Goal: Task Accomplishment & Management: Use online tool/utility

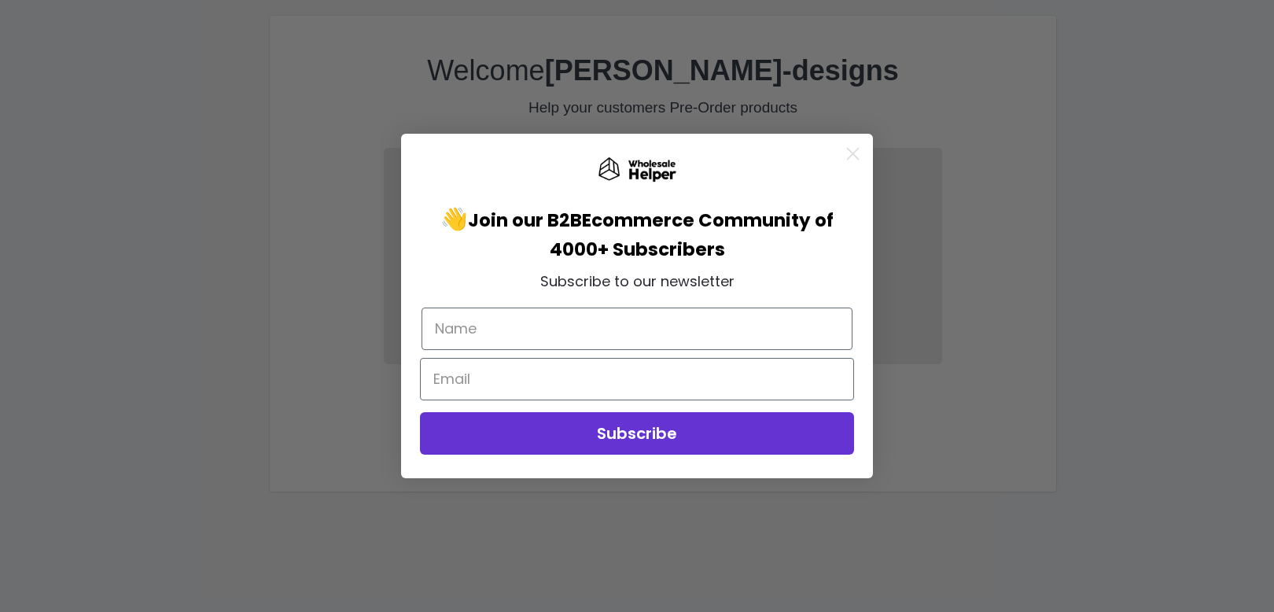
click at [855, 153] on icon "Close dialog" at bounding box center [853, 154] width 11 height 11
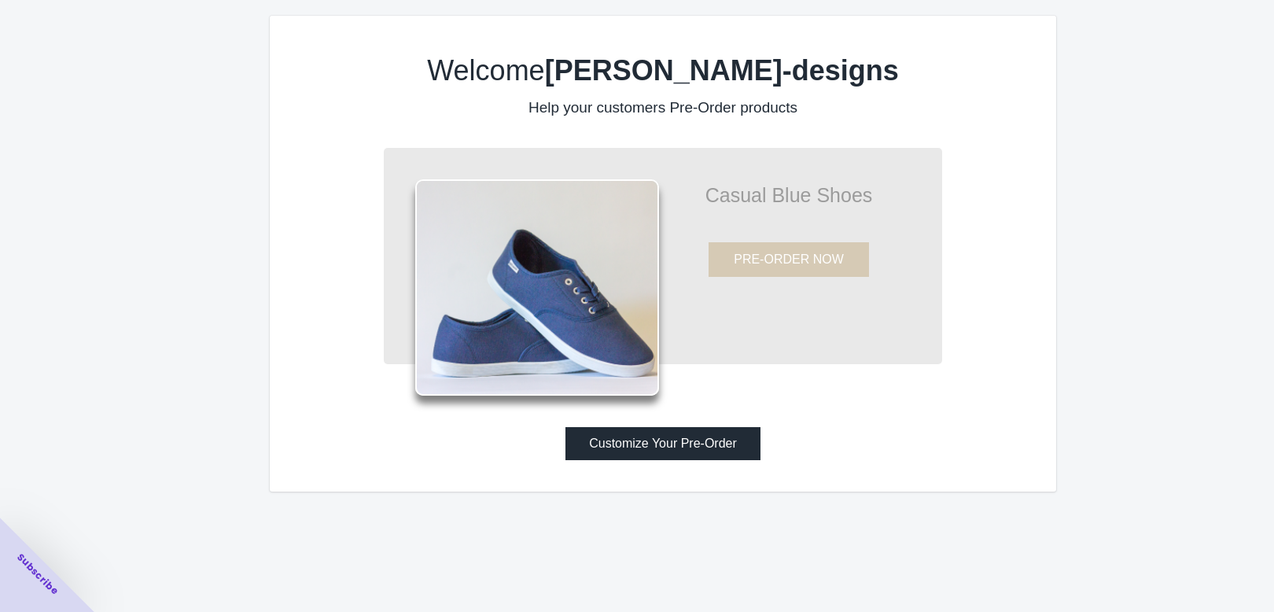
click at [672, 87] on b "mandis-devine-designs" at bounding box center [722, 70] width 354 height 32
click at [696, 460] on button "Customize Your Pre-Order" at bounding box center [662, 443] width 195 height 33
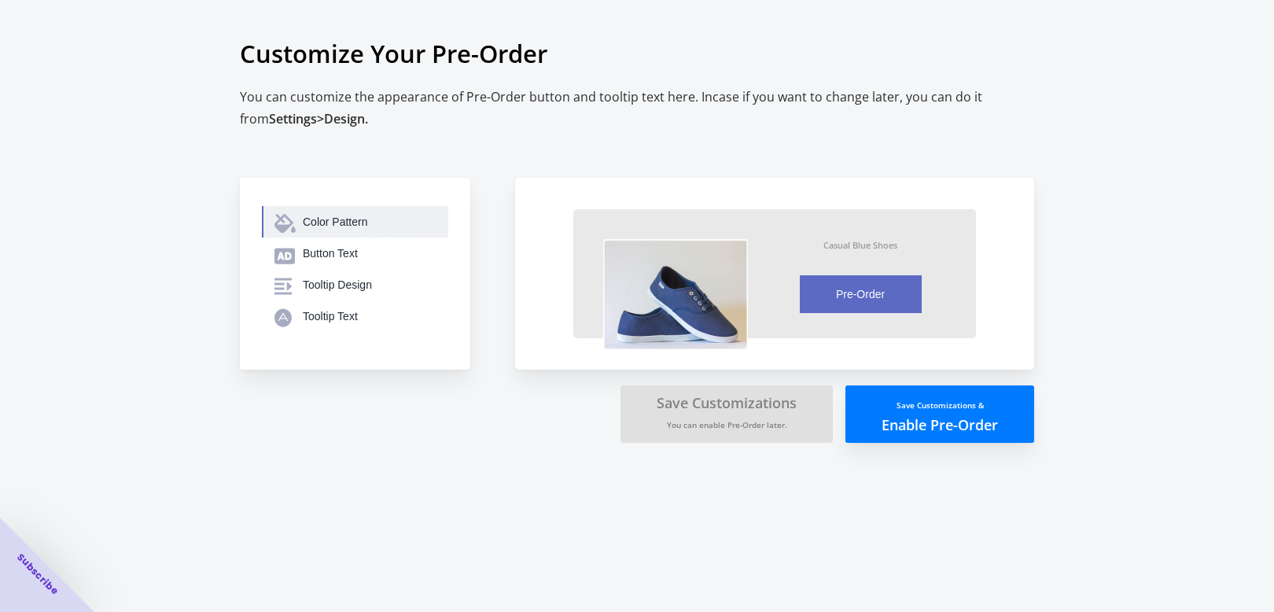
click at [400, 230] on div "Color Pattern" at bounding box center [369, 222] width 133 height 16
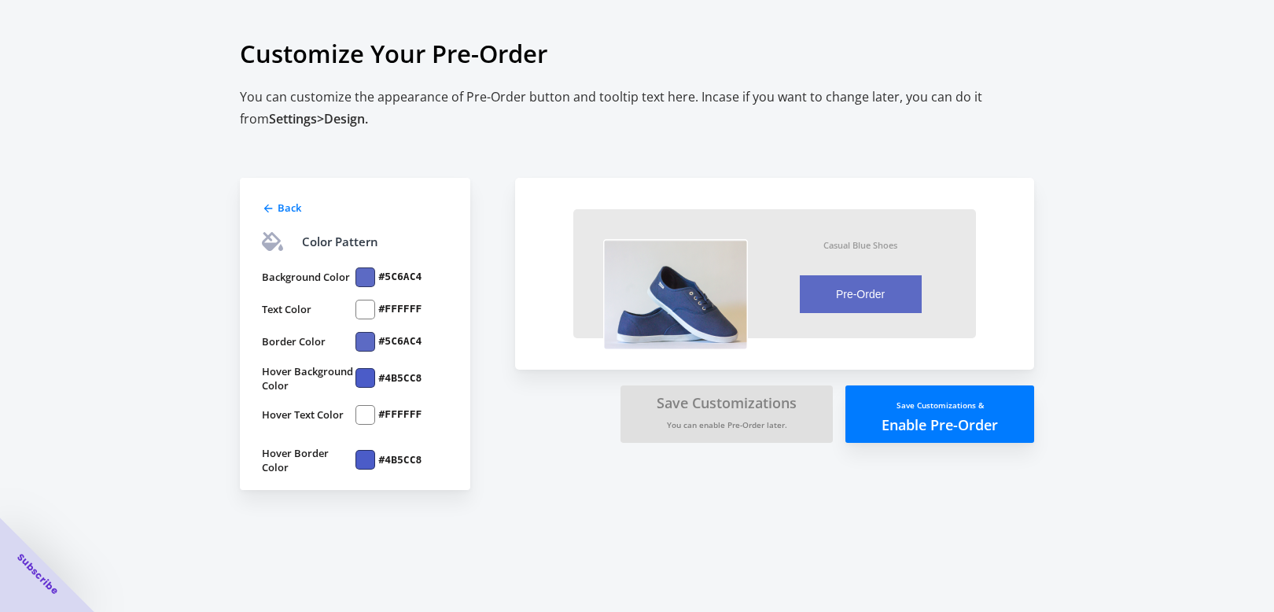
click at [359, 287] on div at bounding box center [365, 277] width 20 height 20
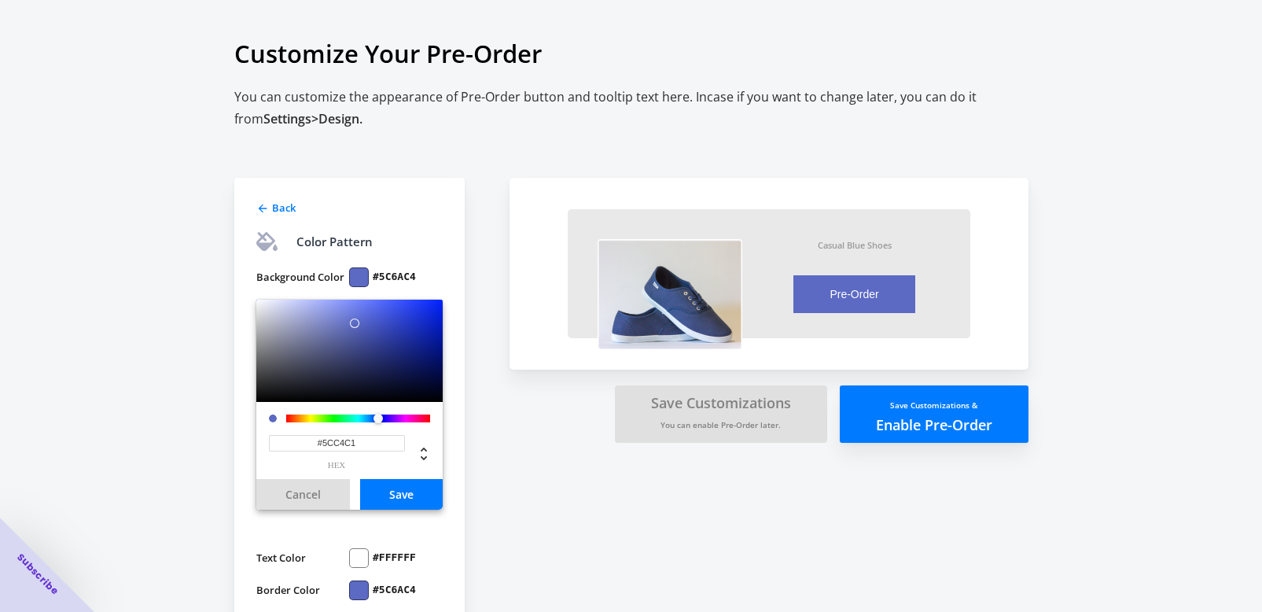
click at [357, 422] on div at bounding box center [358, 418] width 144 height 8
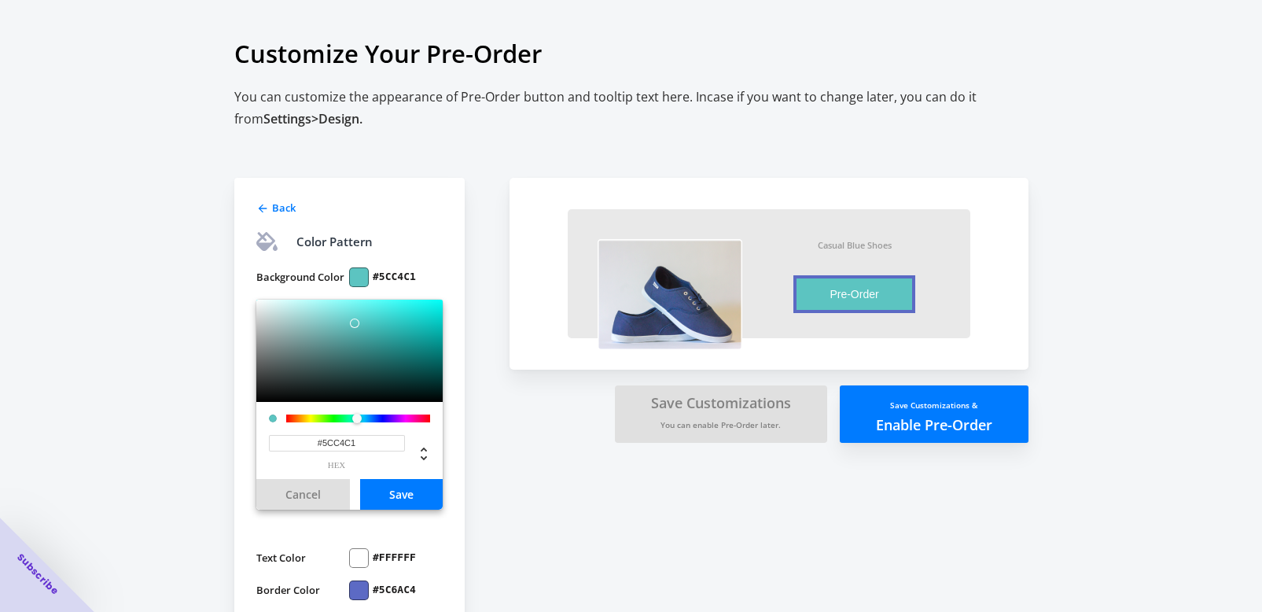
type input "#83EFEC"
click at [341, 326] on div at bounding box center [349, 351] width 186 height 102
click at [409, 510] on button "Save" at bounding box center [401, 494] width 83 height 31
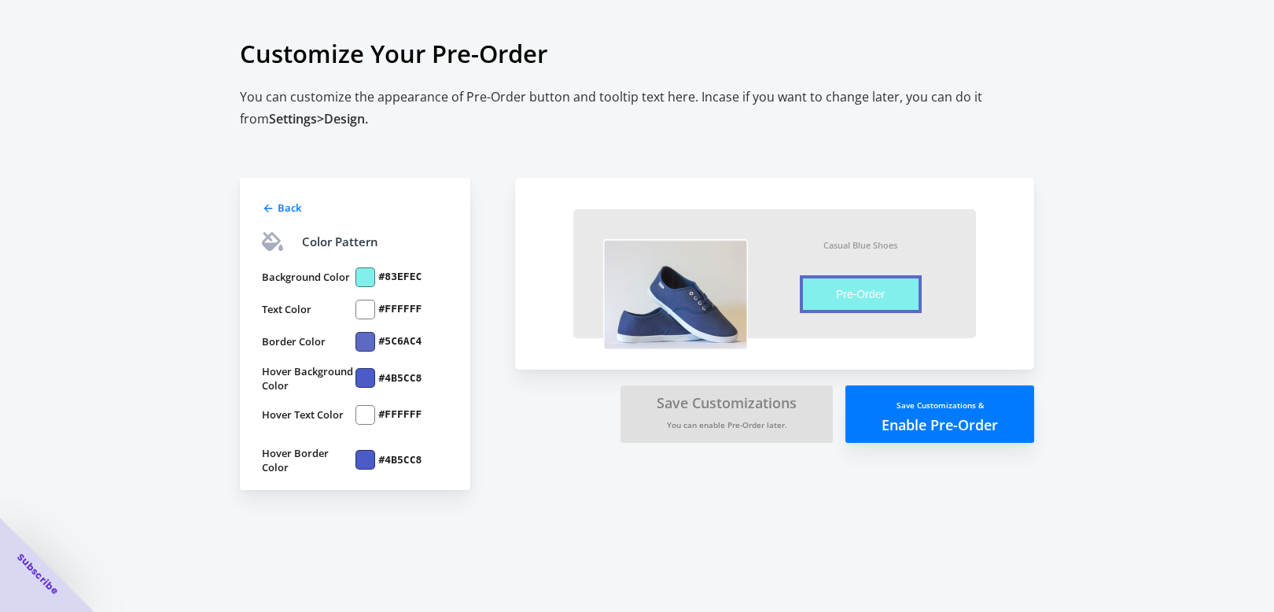
click at [366, 319] on div at bounding box center [365, 310] width 20 height 20
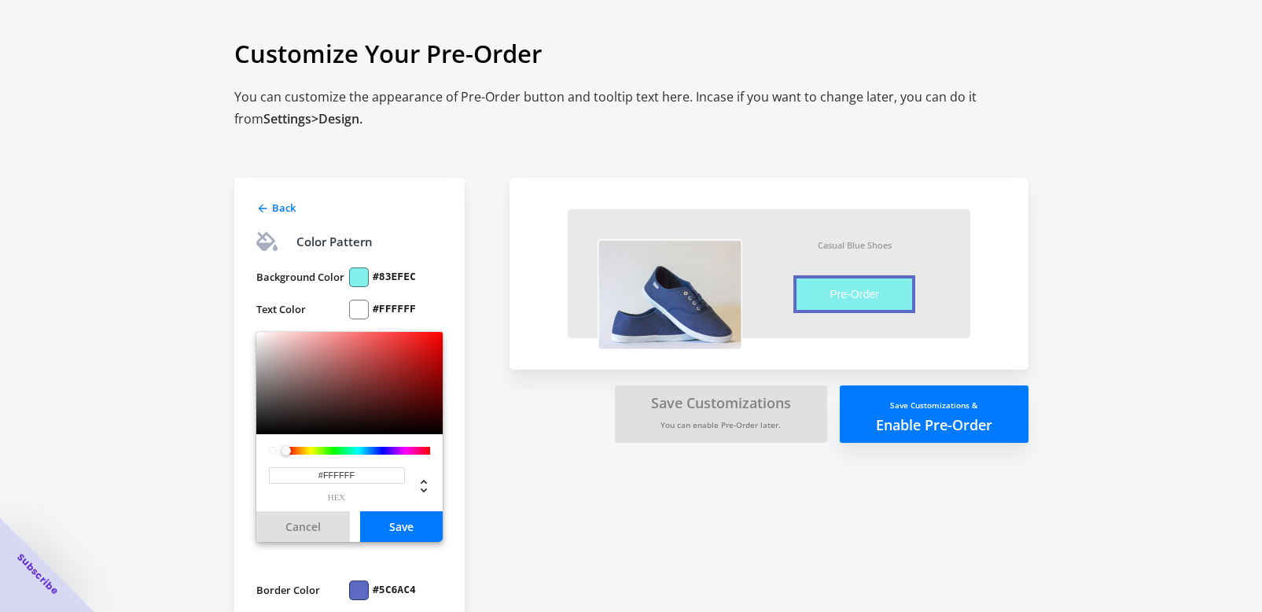
click at [401, 455] on div at bounding box center [358, 451] width 144 height 8
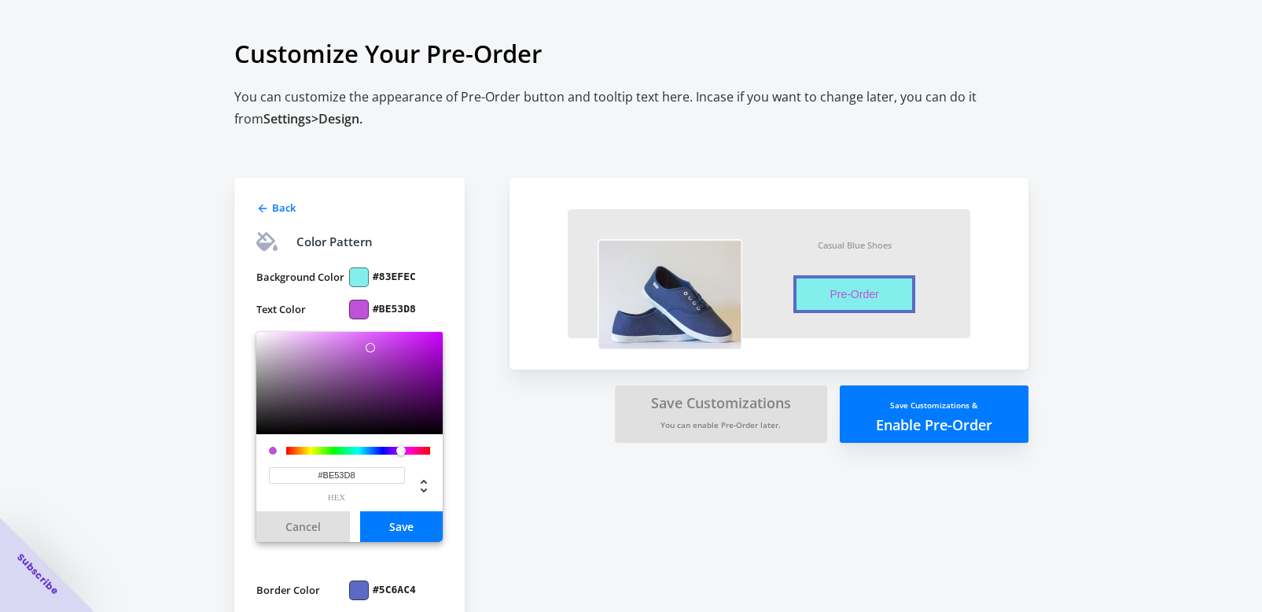
click at [370, 371] on div at bounding box center [349, 383] width 186 height 102
click at [341, 365] on div at bounding box center [349, 383] width 186 height 102
click at [405, 378] on div at bounding box center [349, 383] width 186 height 102
click at [421, 385] on div at bounding box center [349, 383] width 186 height 102
type input "#BB11E6"
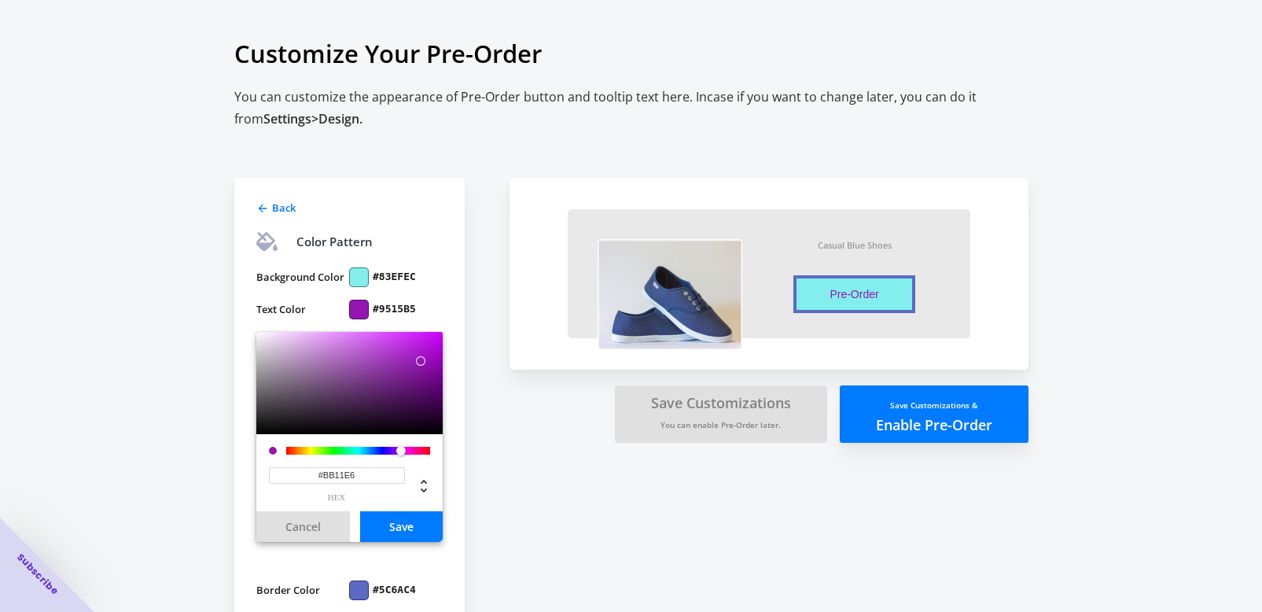
click at [429, 366] on div at bounding box center [349, 383] width 186 height 102
click at [407, 542] on button "Save" at bounding box center [401, 526] width 83 height 31
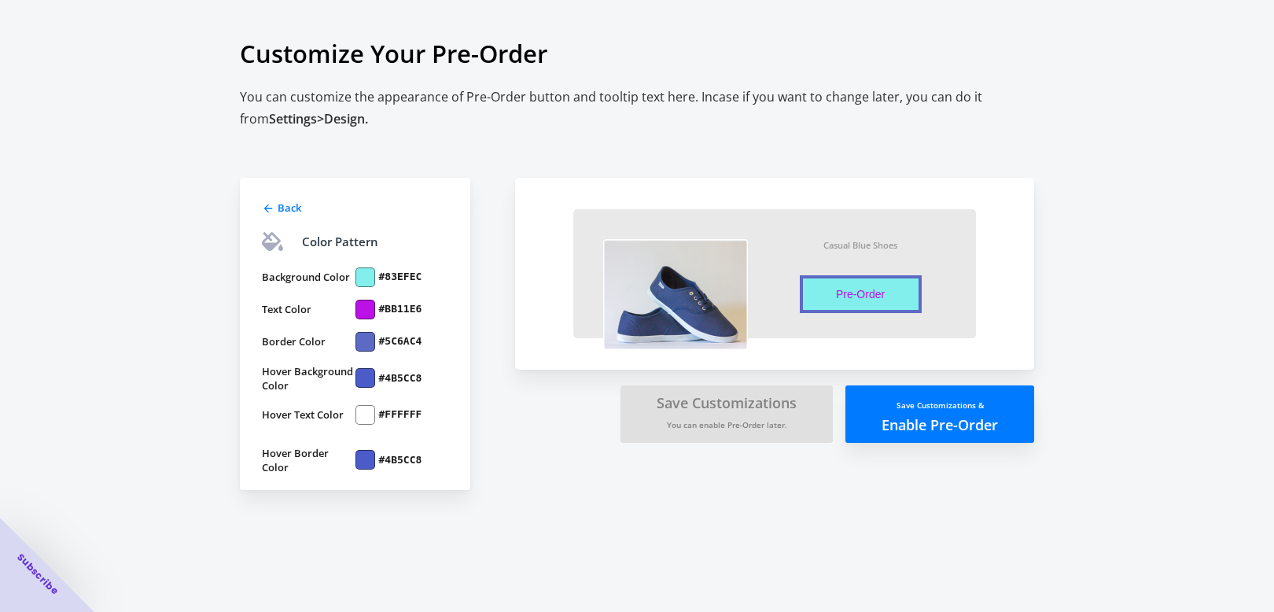
click at [365, 352] on div at bounding box center [365, 342] width 20 height 20
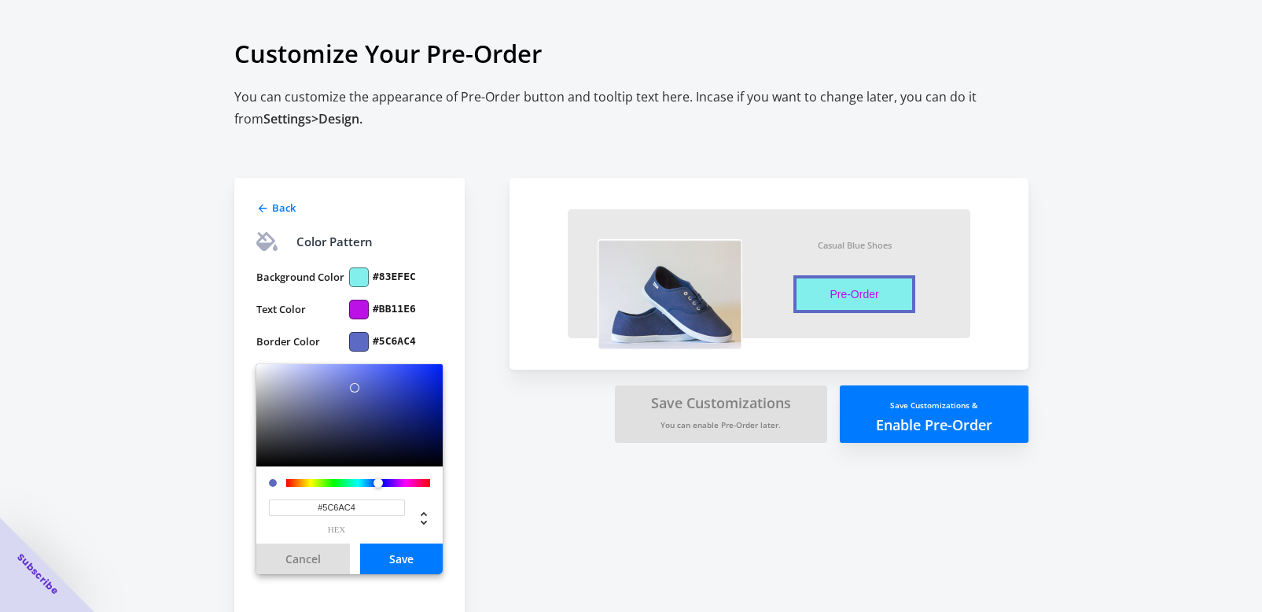
click at [396, 348] on label "#5C6AC4" at bounding box center [394, 341] width 43 height 14
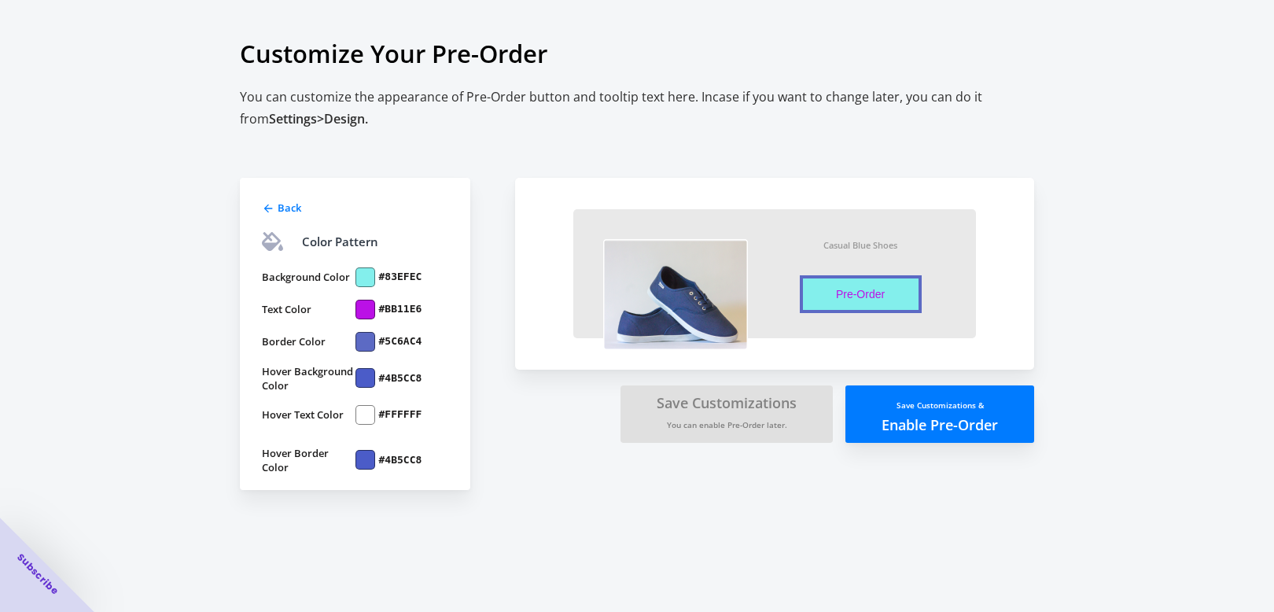
click at [396, 348] on label "#5C6AC4" at bounding box center [400, 341] width 43 height 14
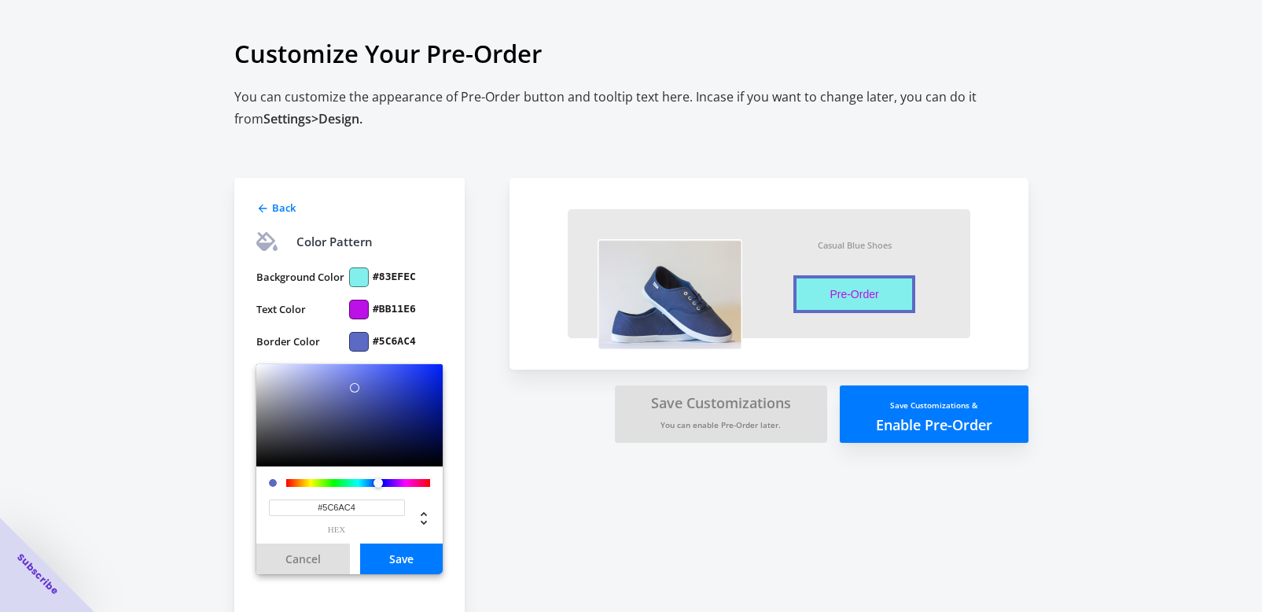
type input "#5CC4BA"
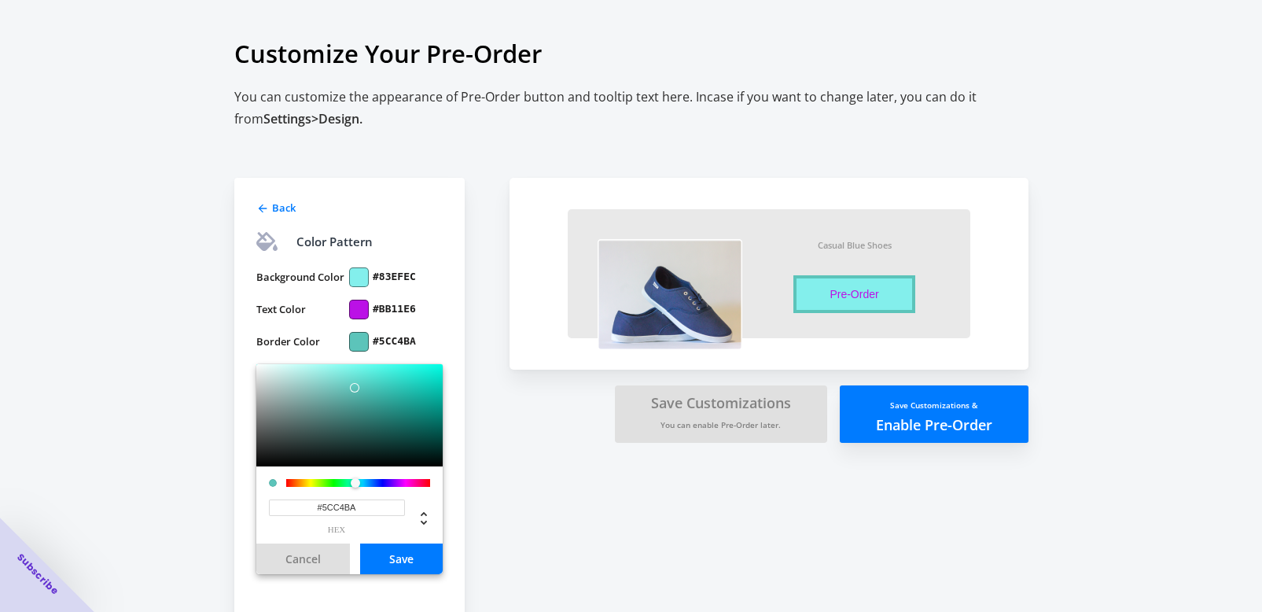
click at [355, 487] on div at bounding box center [358, 483] width 144 height 8
click at [405, 574] on button "Save" at bounding box center [401, 558] width 83 height 31
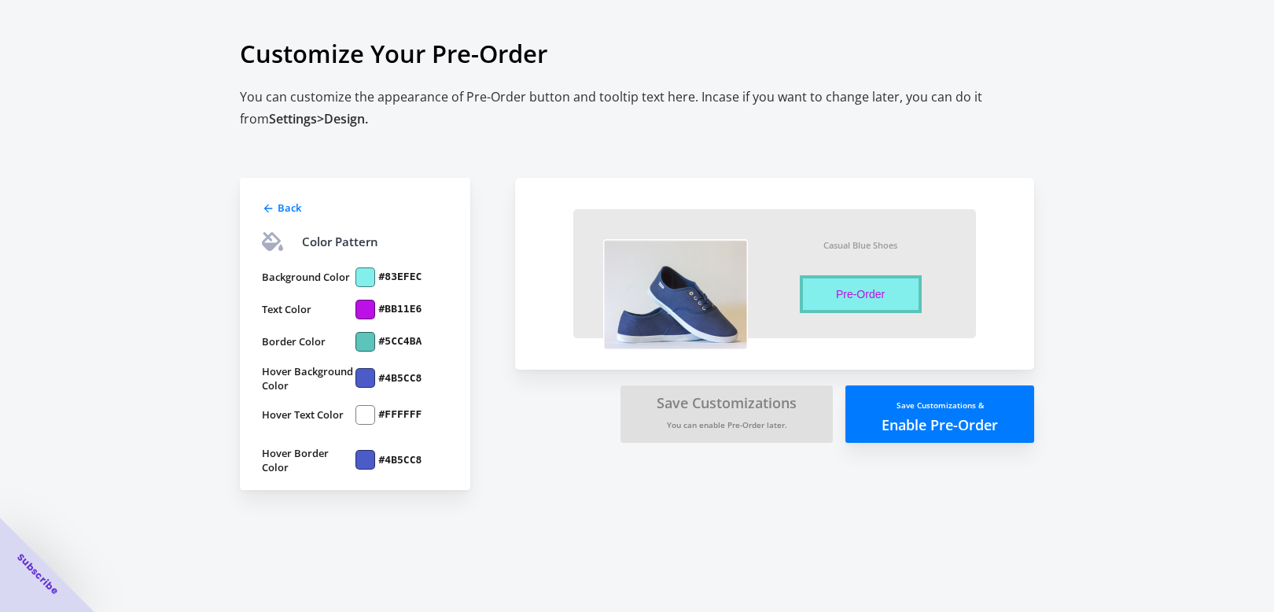
click at [389, 422] on label "#FFFFFF" at bounding box center [400, 414] width 43 height 14
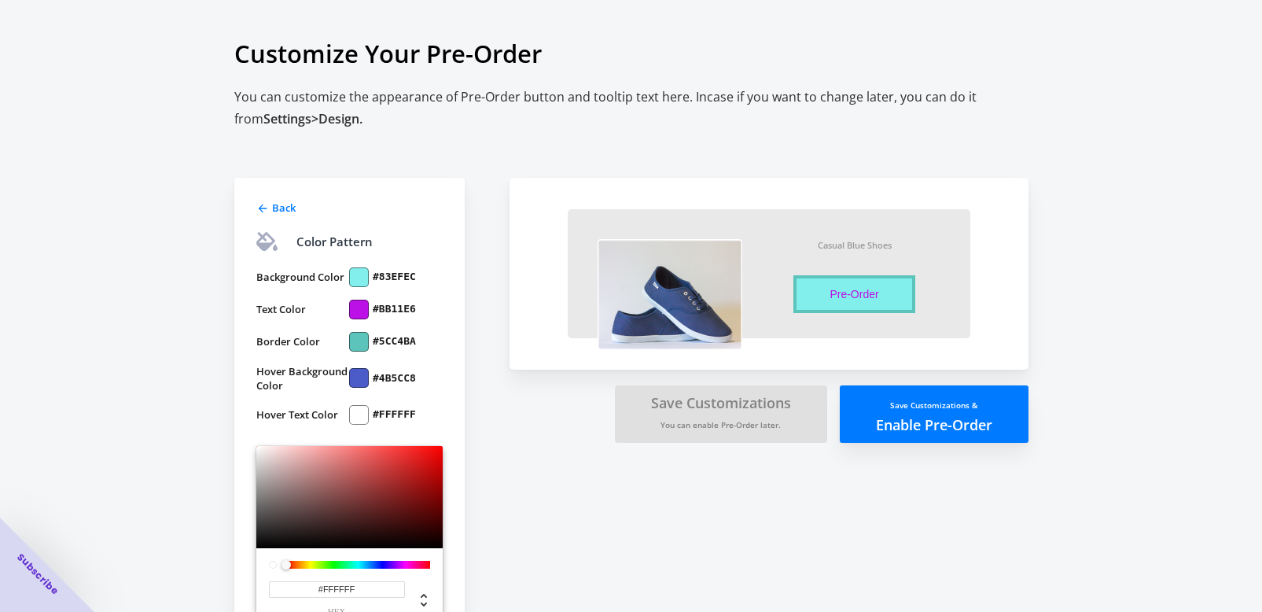
click at [347, 569] on div at bounding box center [358, 565] width 144 height 8
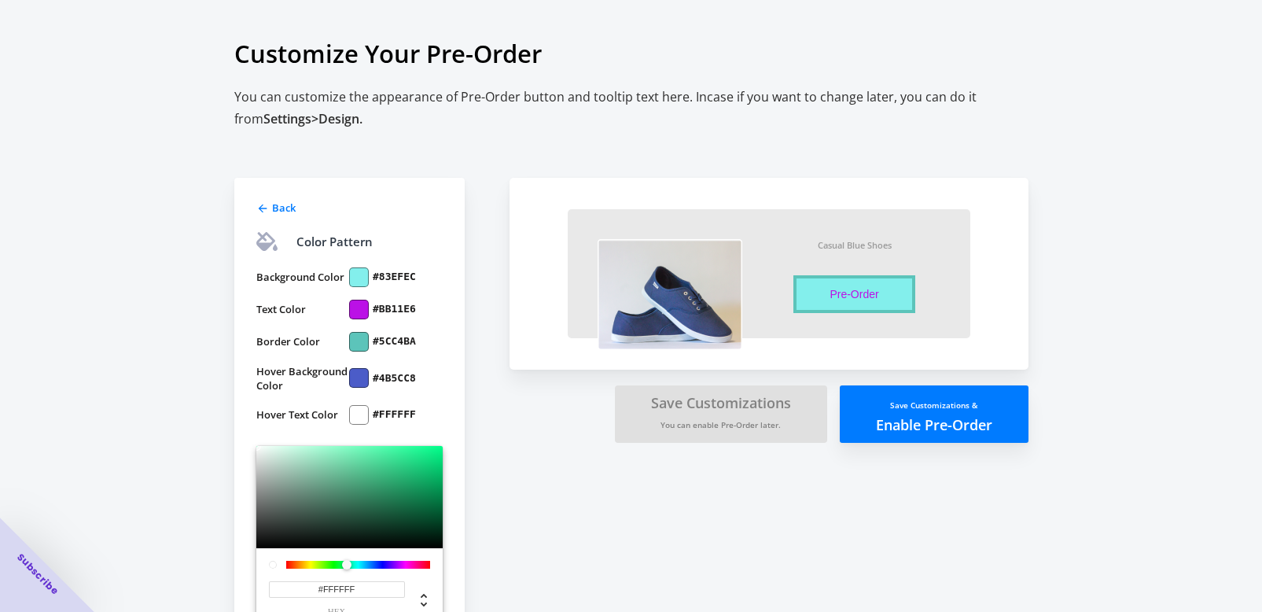
type input "#9DE2C2"
click at [313, 491] on div at bounding box center [349, 497] width 186 height 102
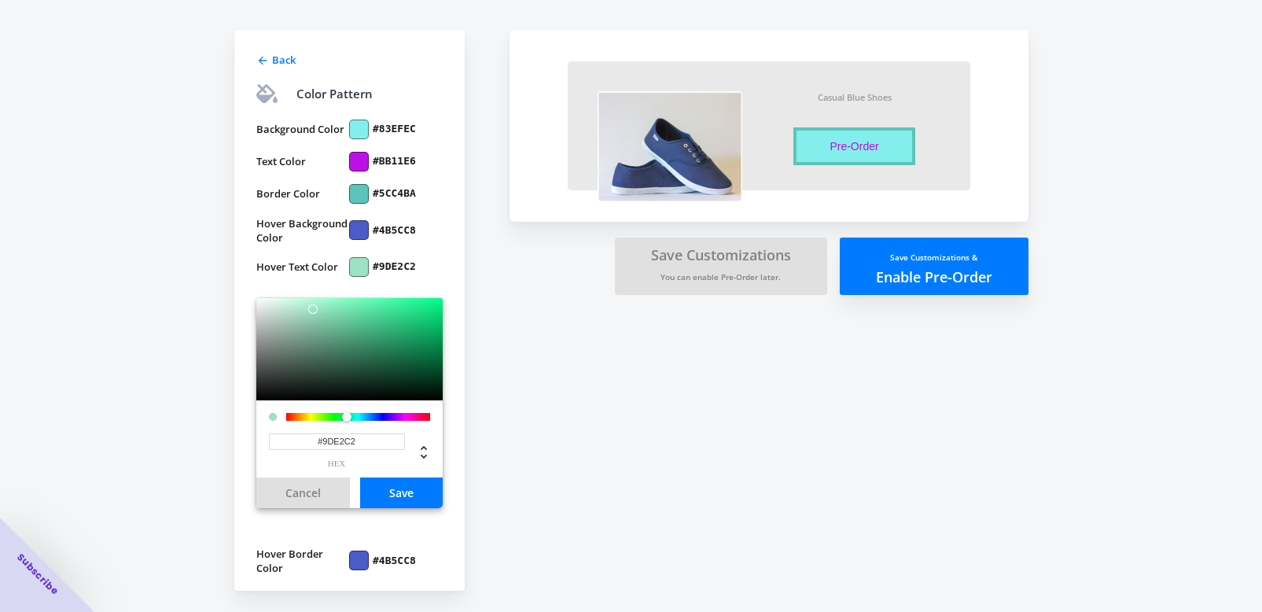
scroll to position [191, 0]
click at [403, 484] on button "Save" at bounding box center [401, 492] width 83 height 31
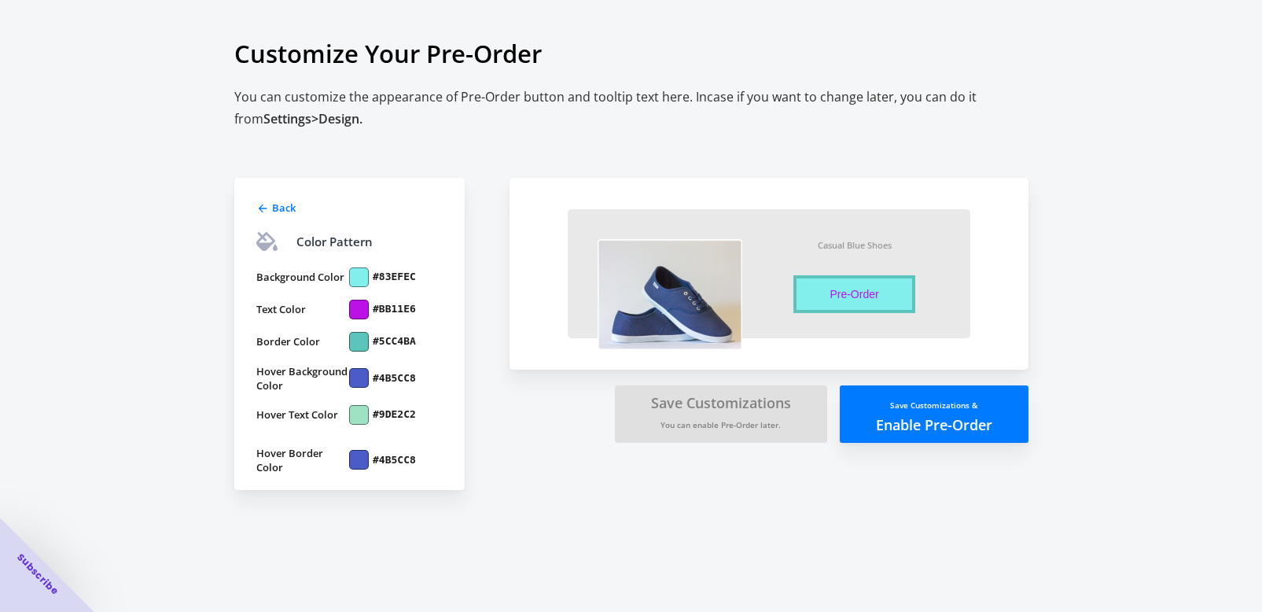
scroll to position [0, 0]
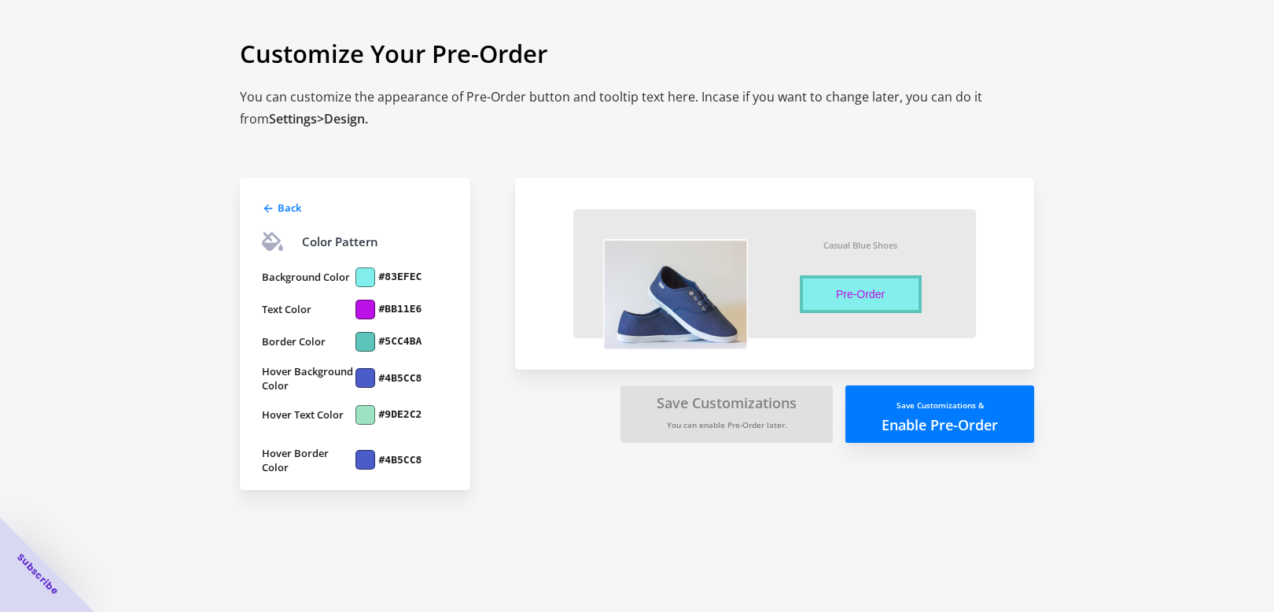
click at [392, 467] on label "#4B5CC8" at bounding box center [400, 460] width 43 height 14
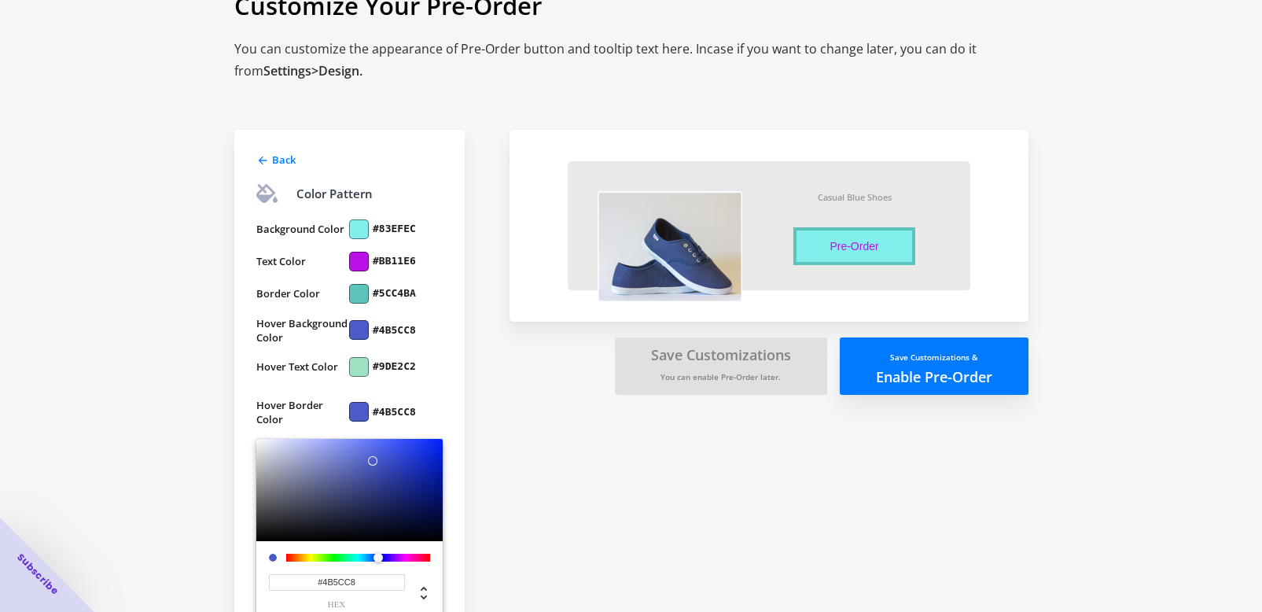
scroll to position [157, 0]
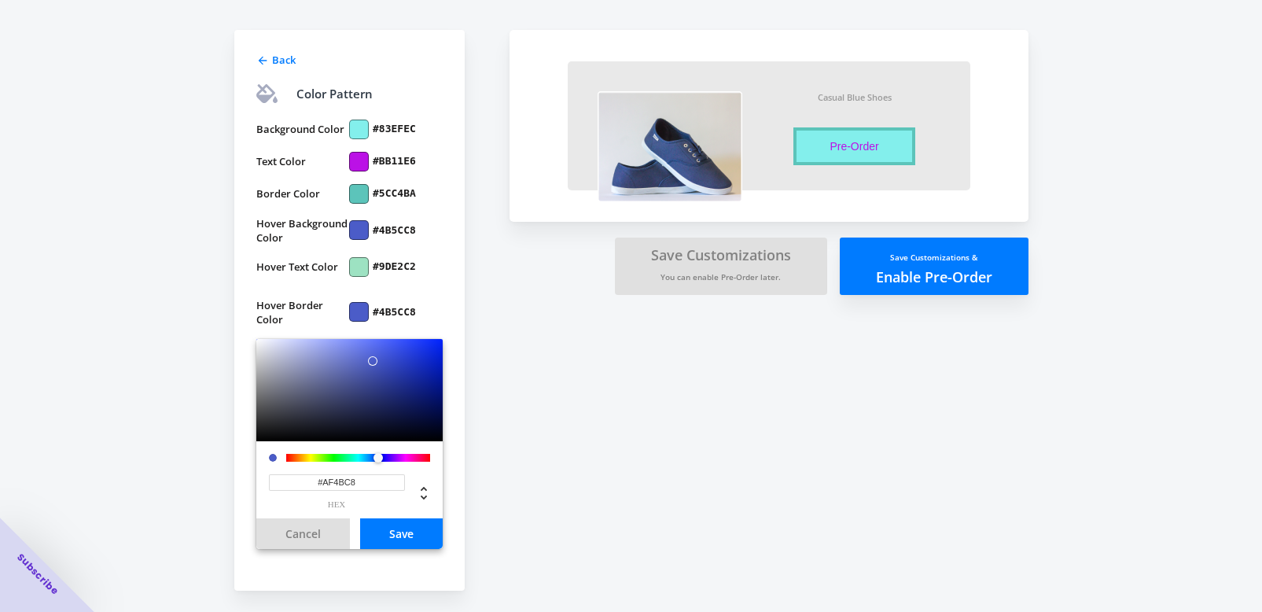
click at [401, 462] on div at bounding box center [358, 458] width 144 height 8
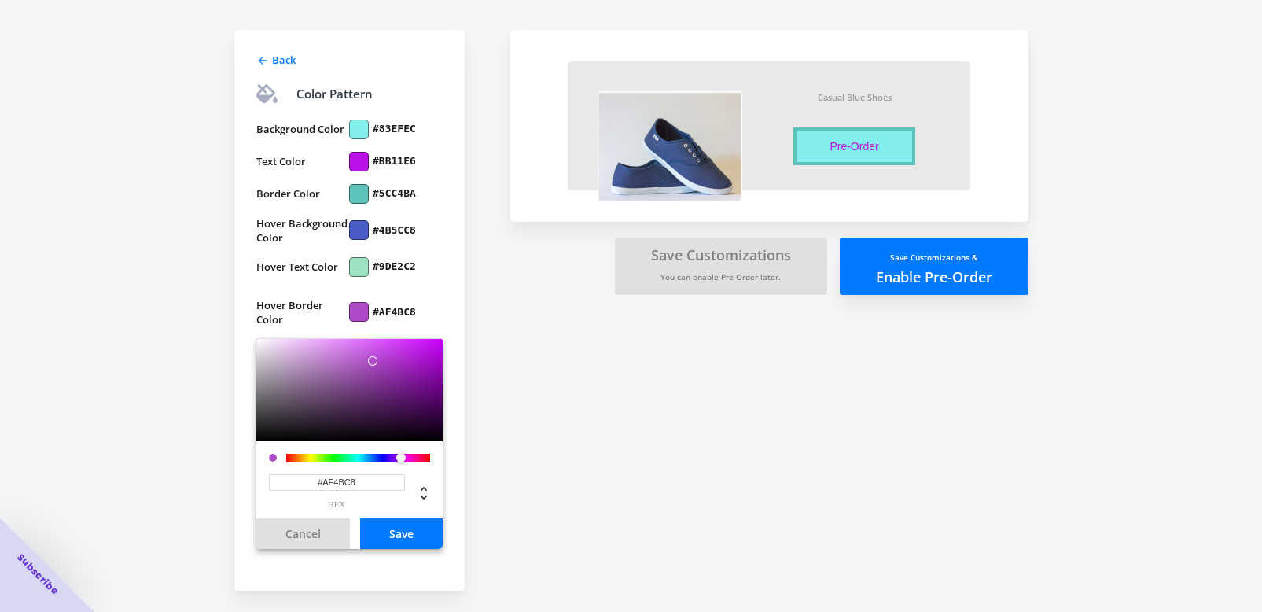
type input "#E5BAEF"
click at [297, 372] on div at bounding box center [349, 390] width 186 height 102
click at [410, 549] on button "Save" at bounding box center [401, 533] width 83 height 31
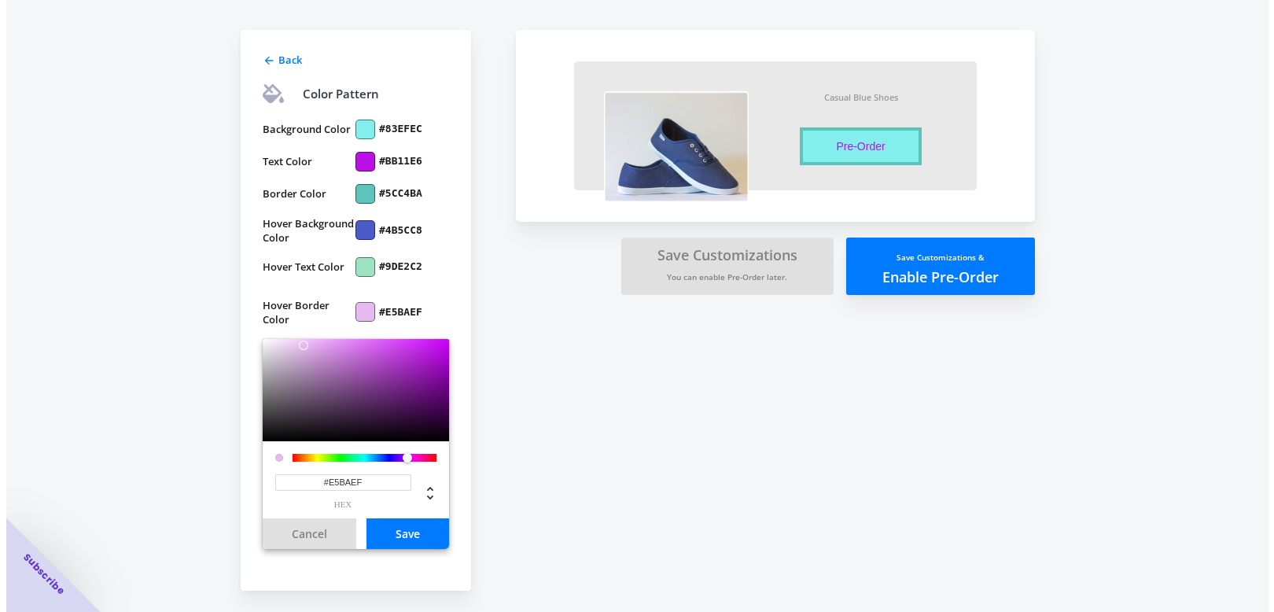
scroll to position [0, 0]
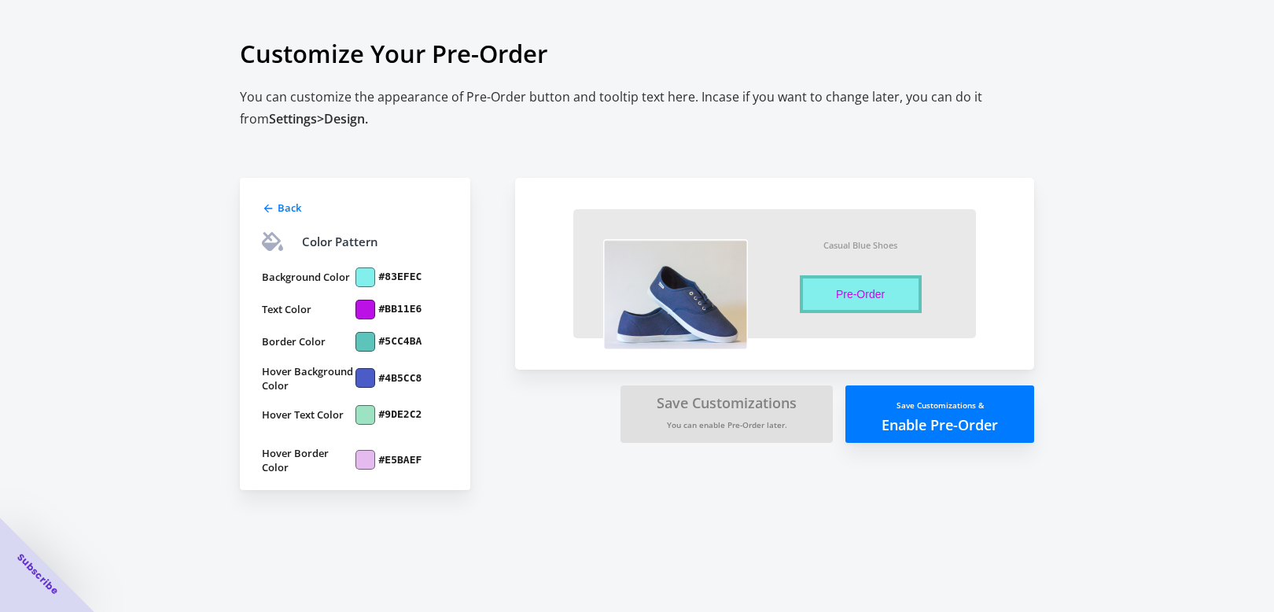
click at [899, 411] on small "Save Customizations &" at bounding box center [940, 405] width 87 height 11
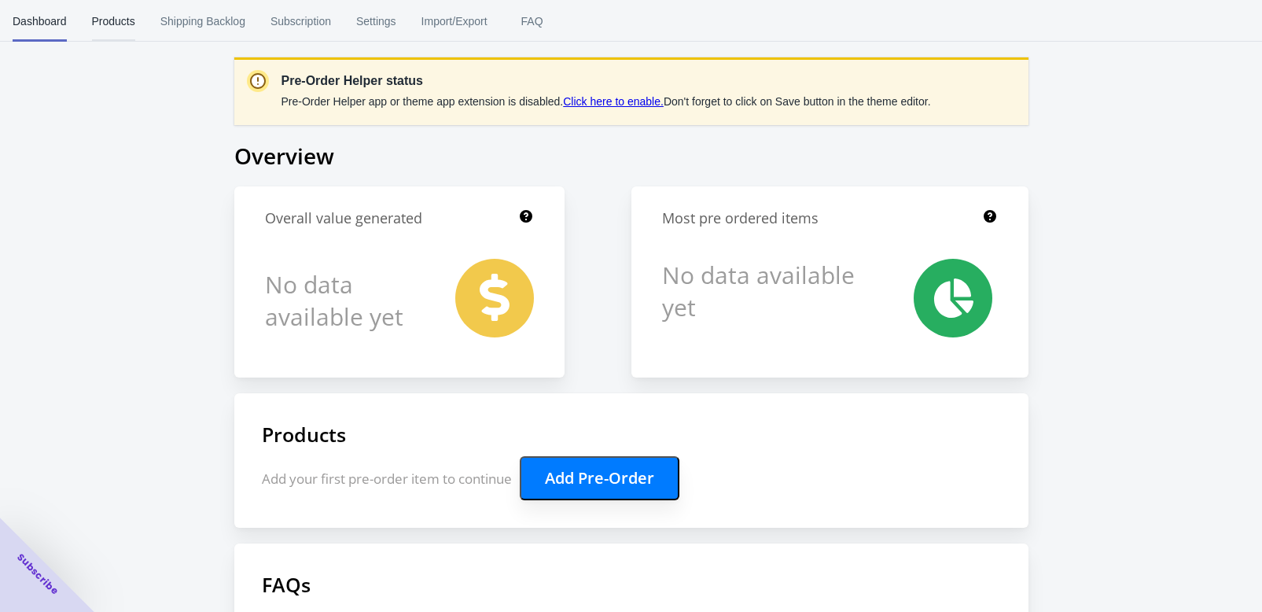
click at [135, 23] on span "Products" at bounding box center [113, 21] width 43 height 41
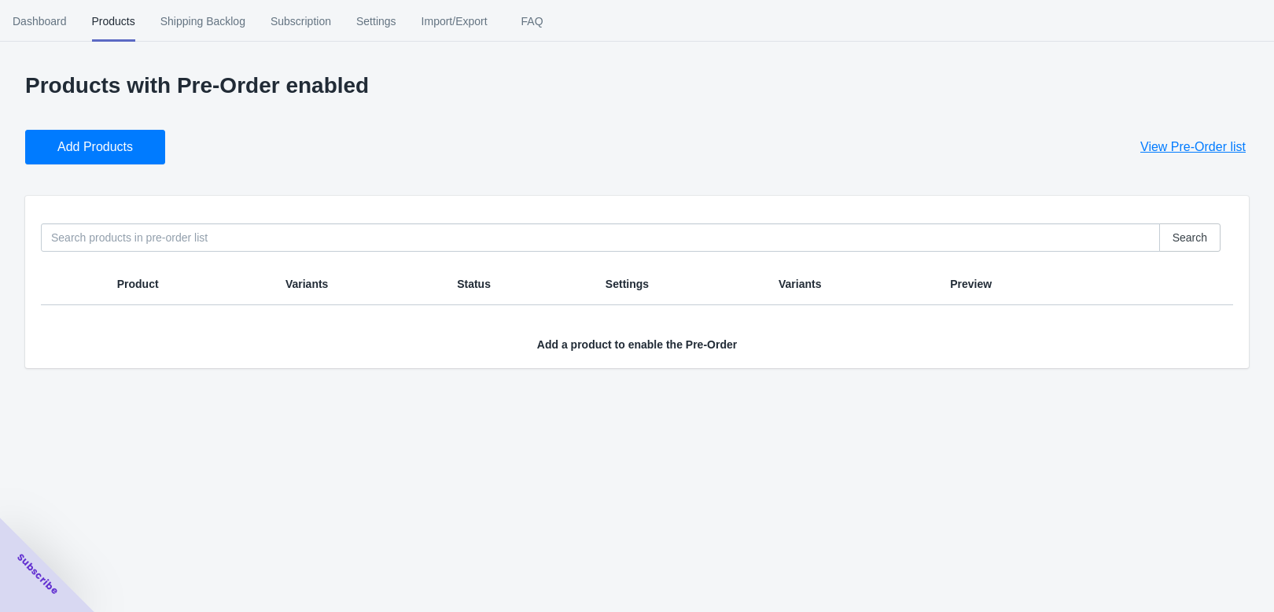
click at [165, 164] on button "Add Products" at bounding box center [95, 147] width 140 height 35
click at [67, 25] on span "Dashboard" at bounding box center [40, 21] width 54 height 41
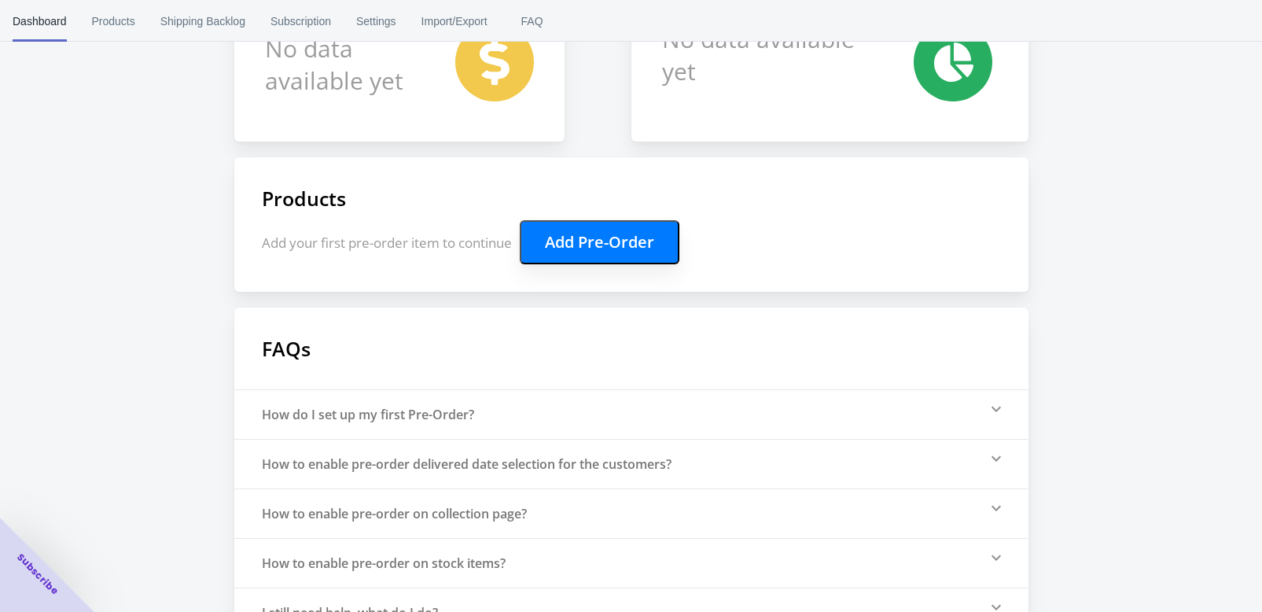
scroll to position [192, 0]
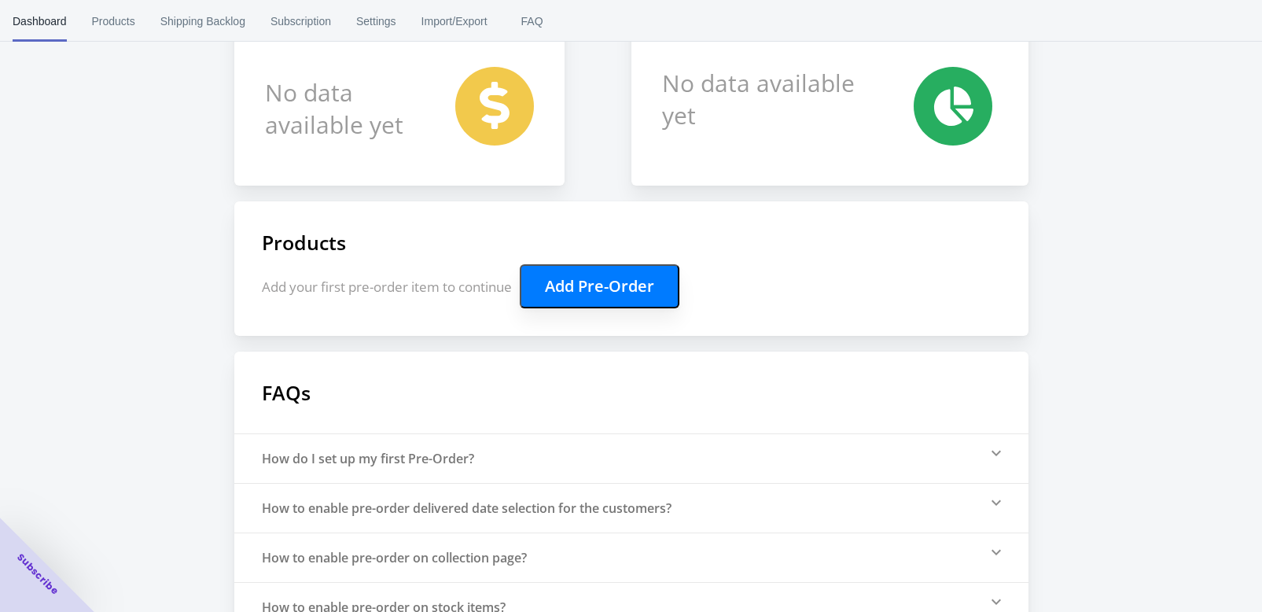
click at [543, 483] on div "How do I set up my first Pre-Order?" at bounding box center [631, 458] width 794 height 50
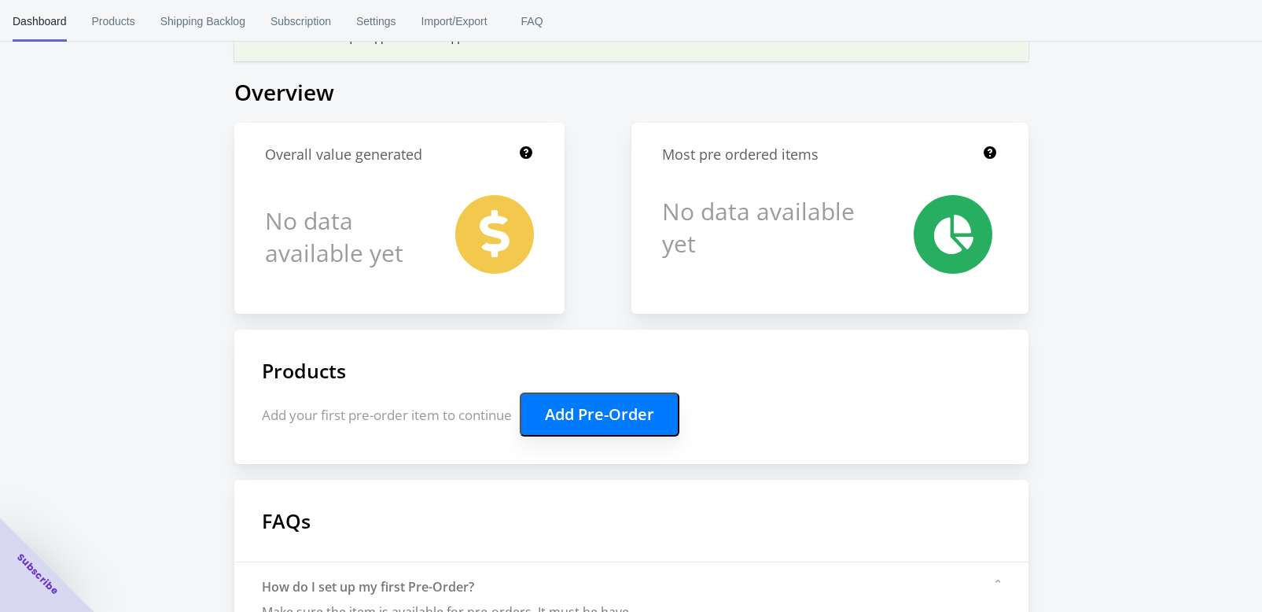
scroll to position [33, 0]
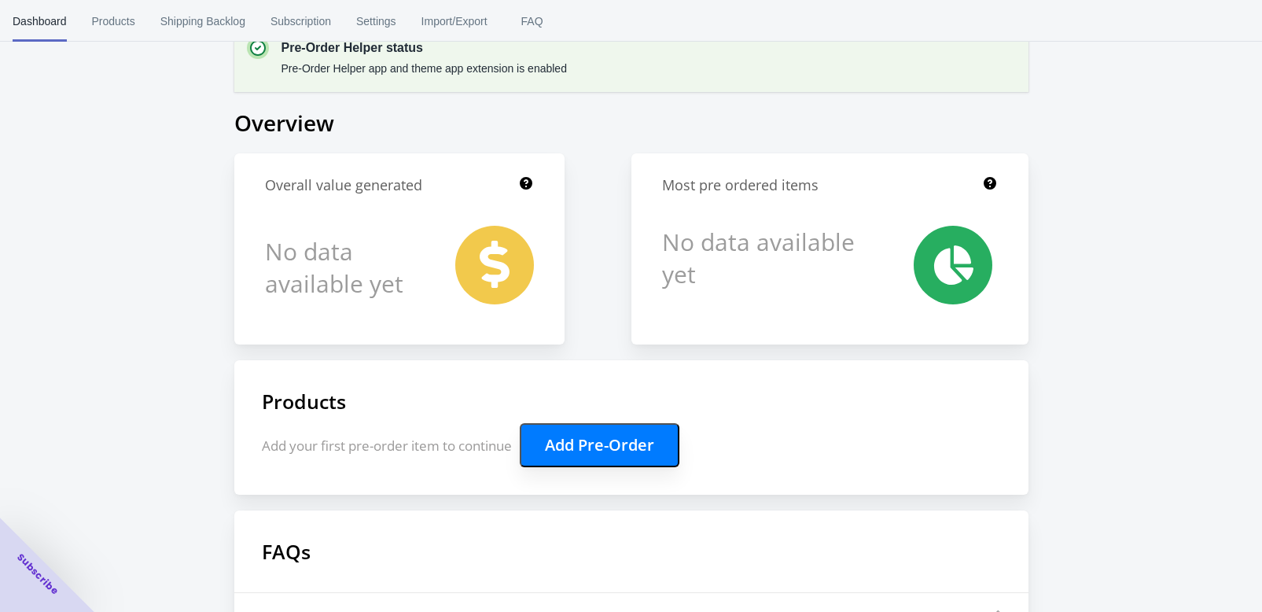
click at [564, 466] on button "Add Pre-Order" at bounding box center [600, 445] width 160 height 44
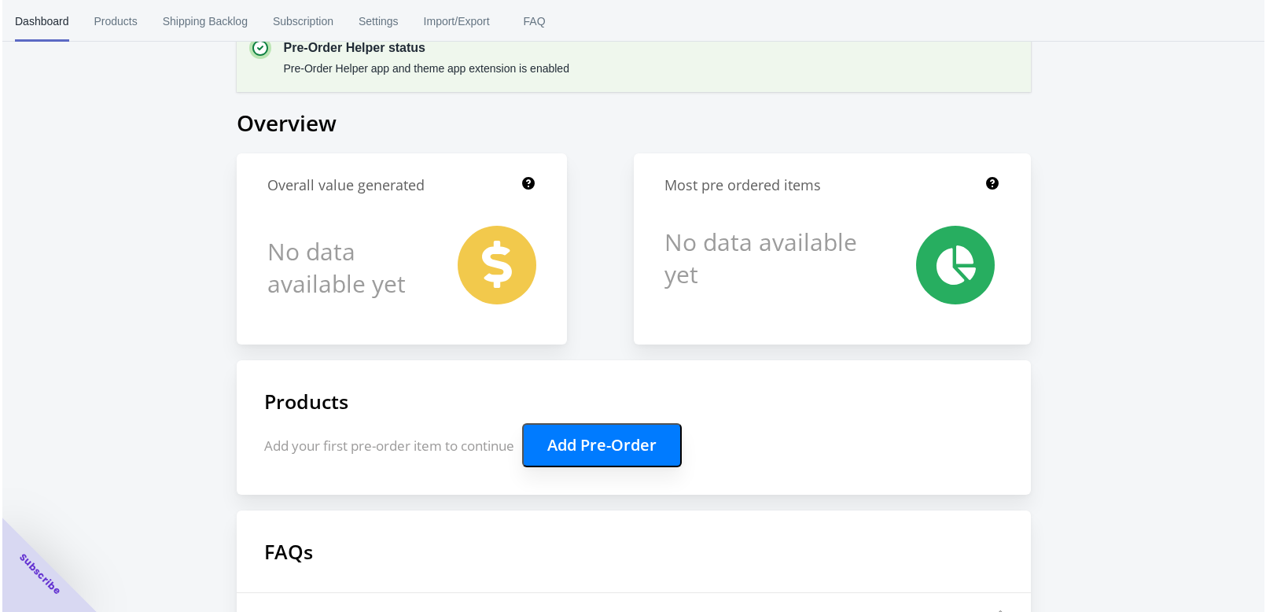
scroll to position [0, 0]
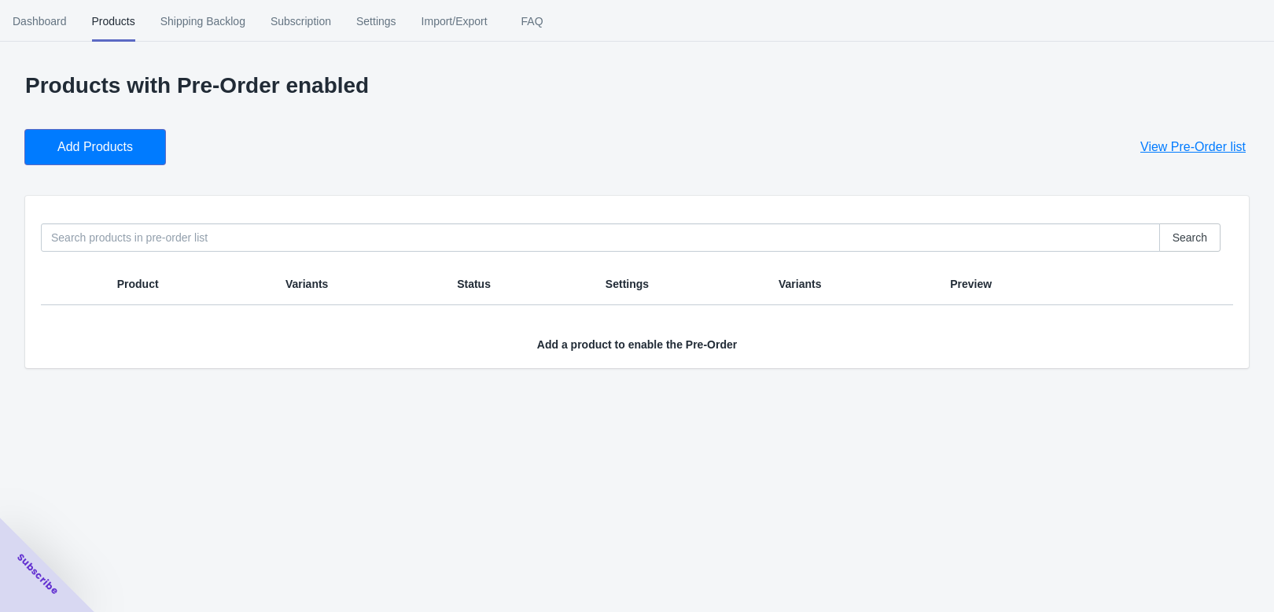
click at [165, 164] on button "Add Products" at bounding box center [95, 147] width 140 height 35
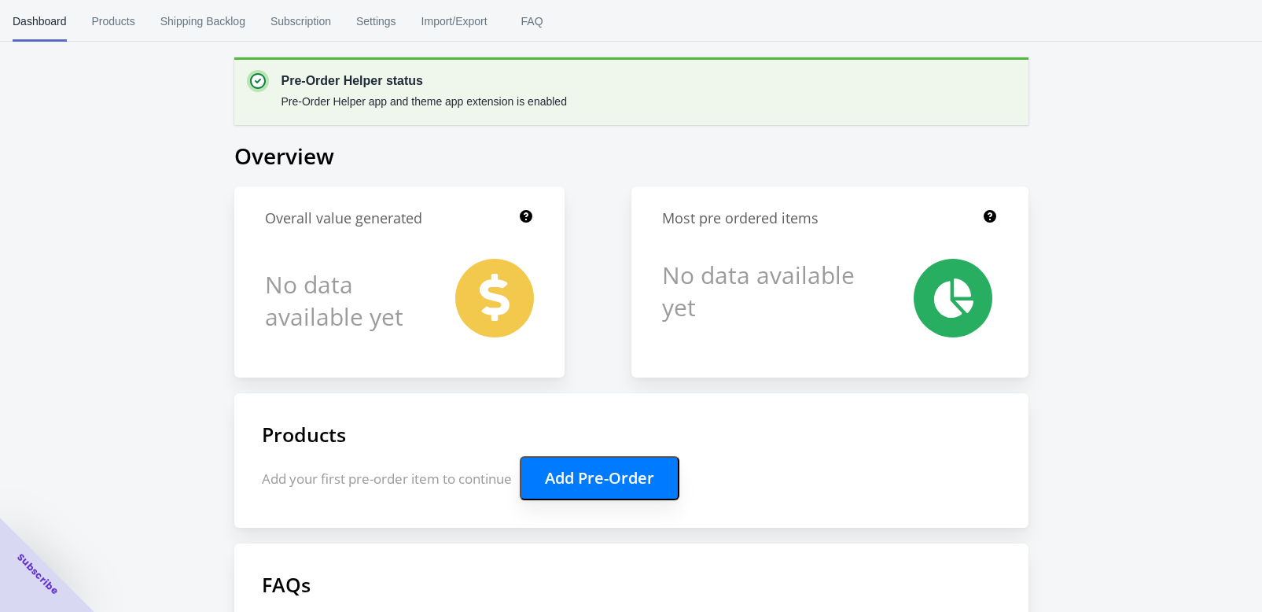
click at [618, 552] on div "Pre-Order Helper status Pre-Order Helper app and theme app extension is enabled…" at bounding box center [631, 465] width 794 height 816
click at [618, 500] on button "Add Pre-Order" at bounding box center [600, 478] width 160 height 44
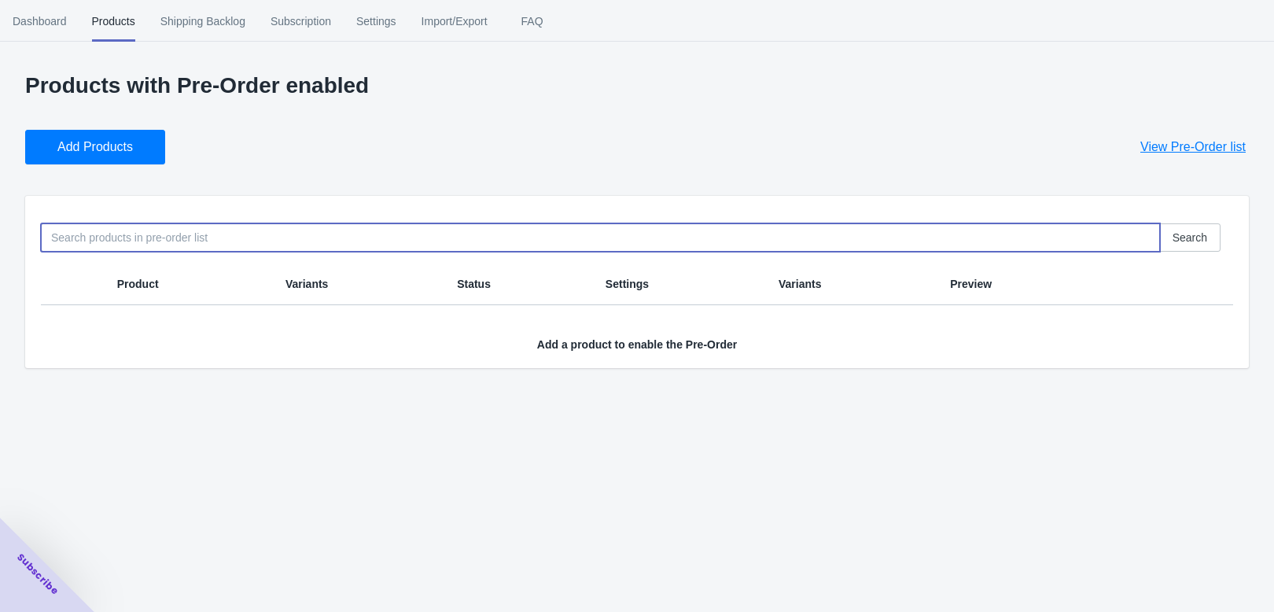
click at [212, 252] on input at bounding box center [600, 237] width 1119 height 28
type input "m"
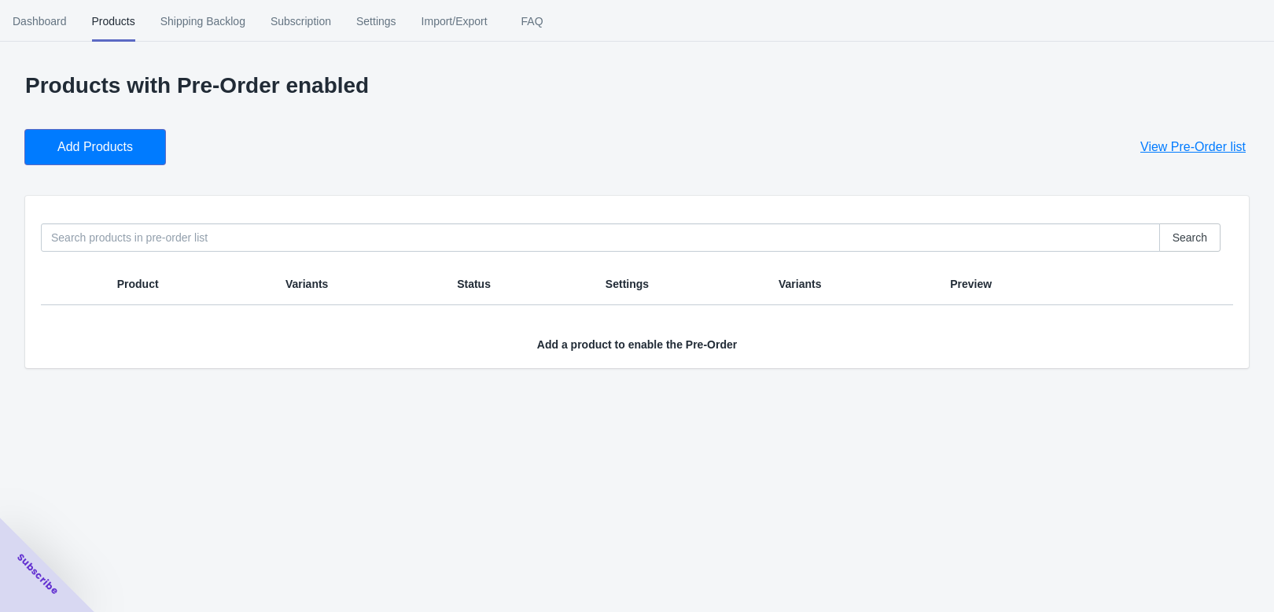
click at [138, 159] on button "Add Products" at bounding box center [95, 147] width 140 height 35
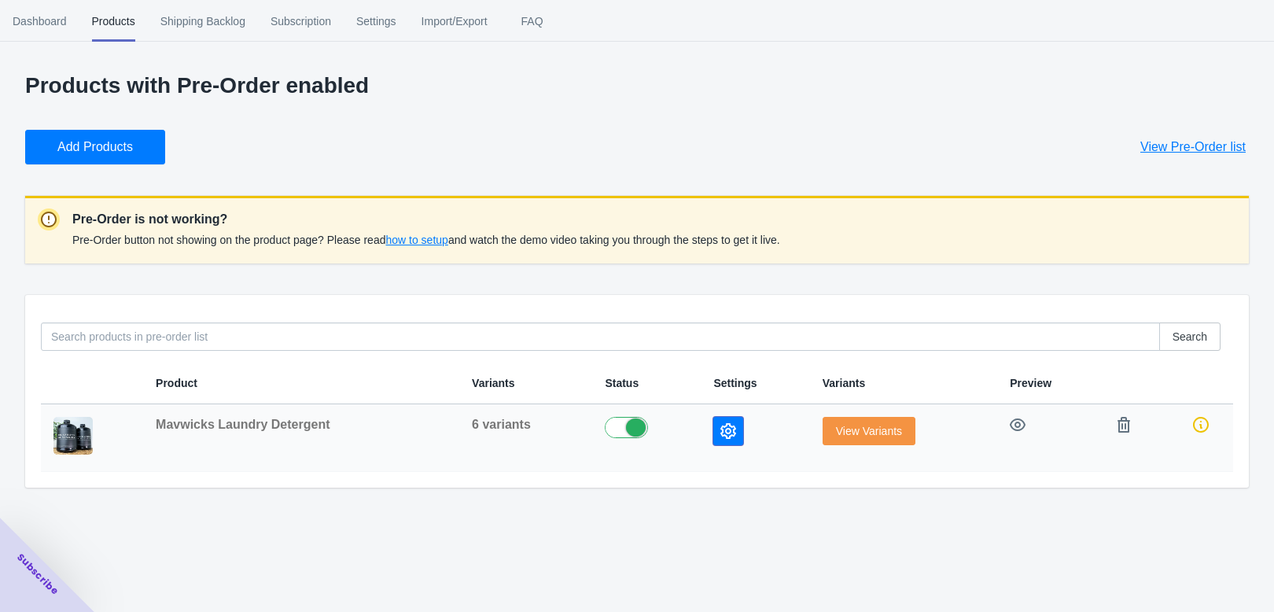
click at [720, 439] on icon "button" at bounding box center [728, 431] width 16 height 16
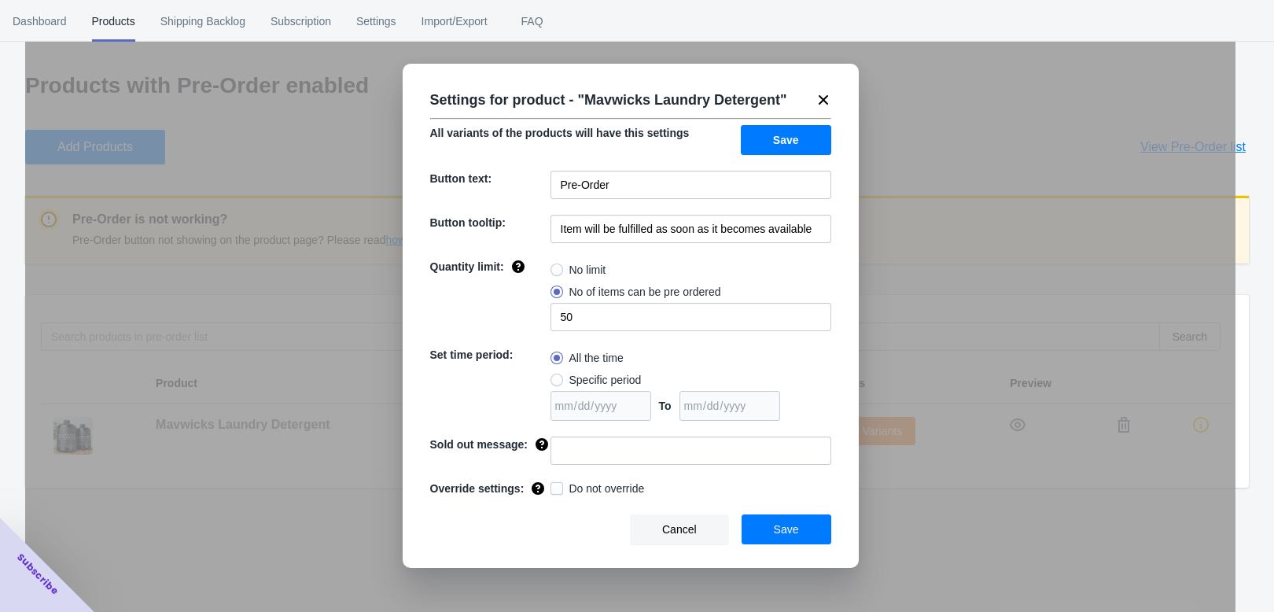
scroll to position [204, 0]
click at [649, 441] on input at bounding box center [691, 450] width 281 height 28
type input "This item is SOLD OUT"
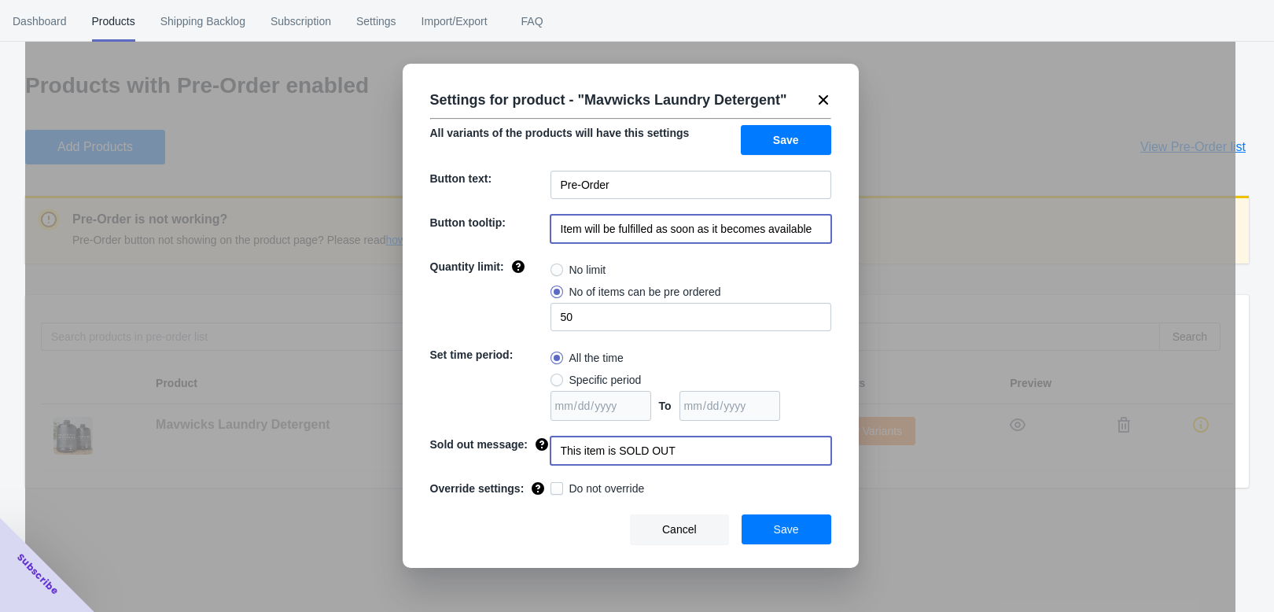
click at [703, 243] on input "Item will be fulfilled as soon as it becomes available" at bounding box center [691, 229] width 281 height 28
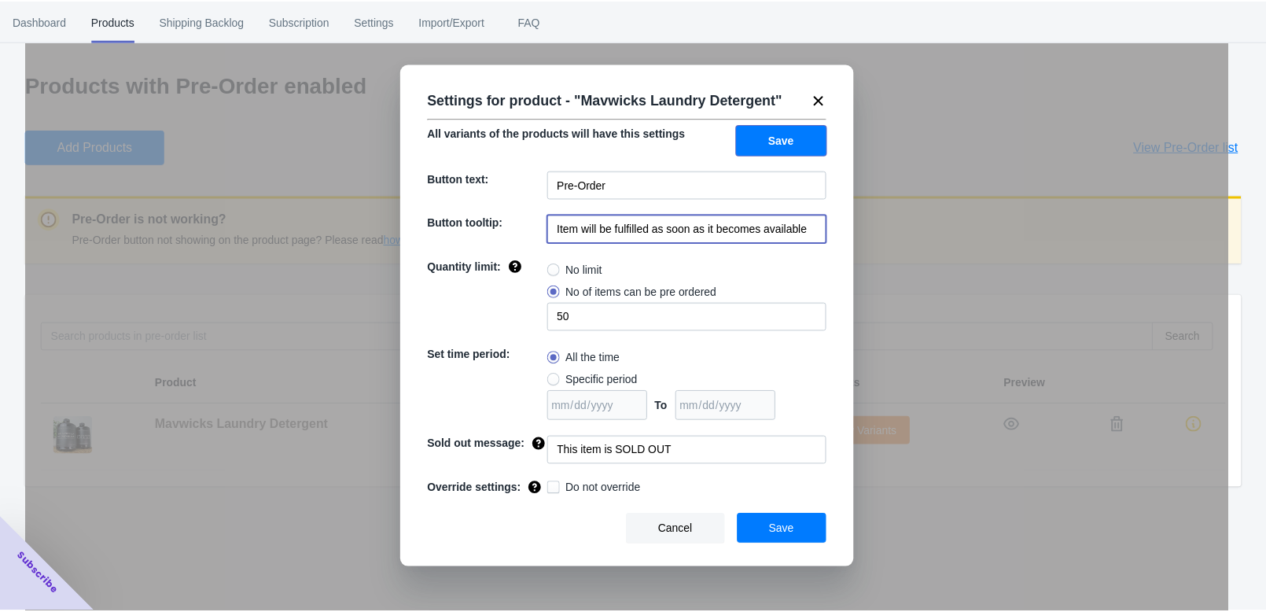
scroll to position [0, 0]
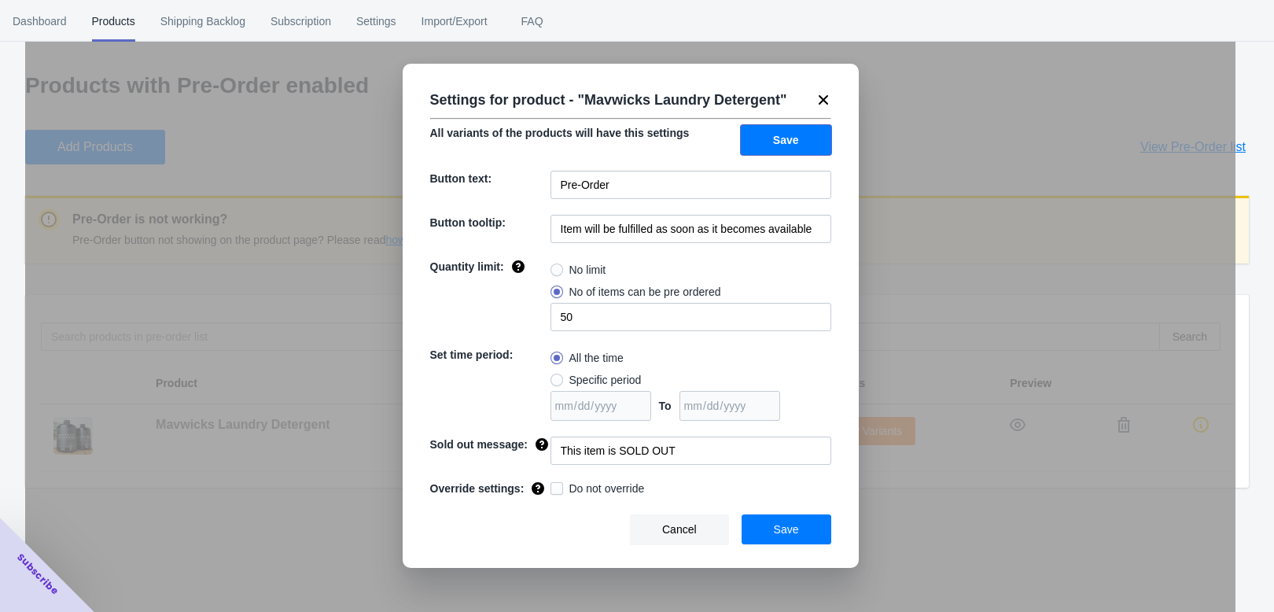
click at [741, 155] on button "Save" at bounding box center [786, 140] width 90 height 30
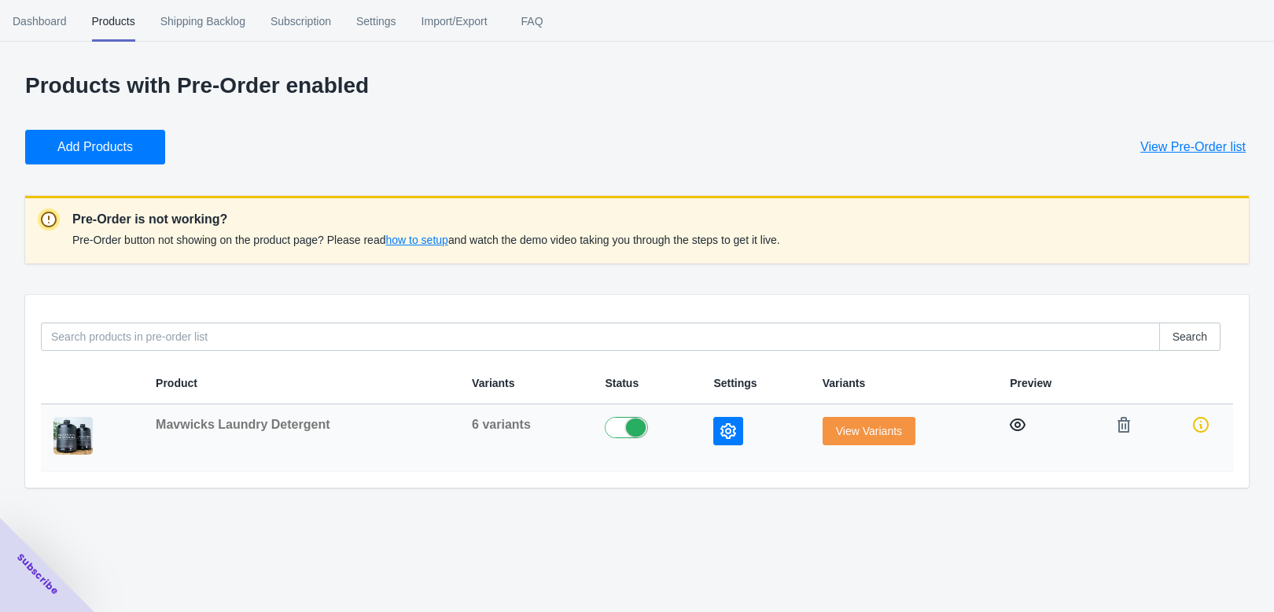
click at [1010, 431] on icon "button" at bounding box center [1018, 424] width 16 height 13
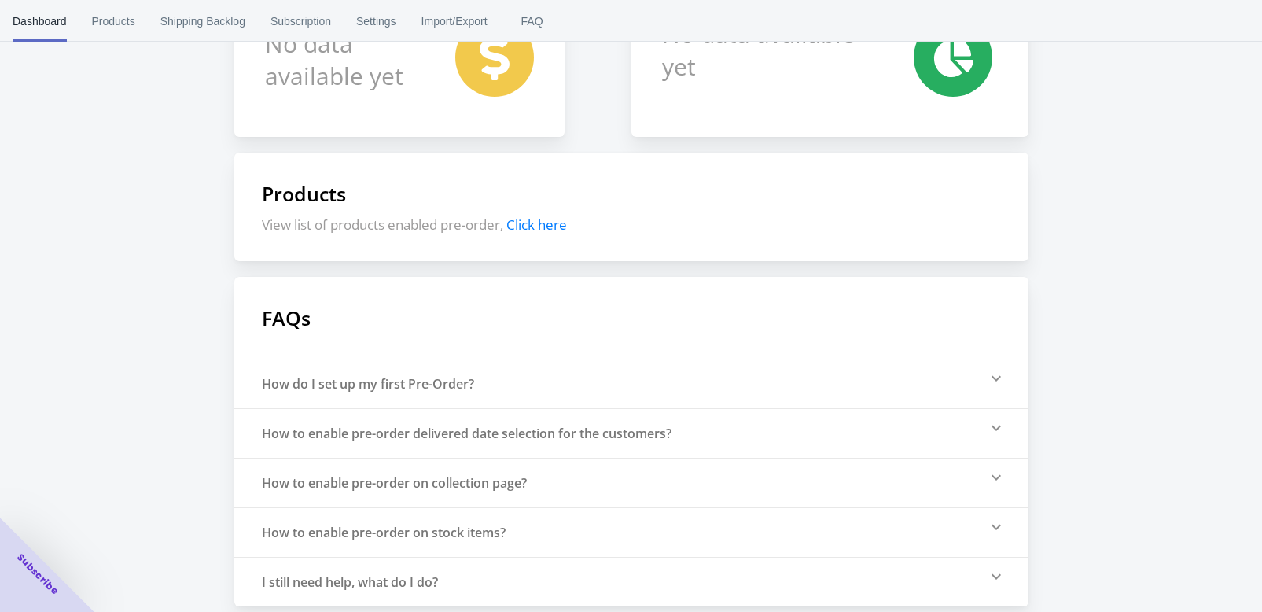
scroll to position [273, 0]
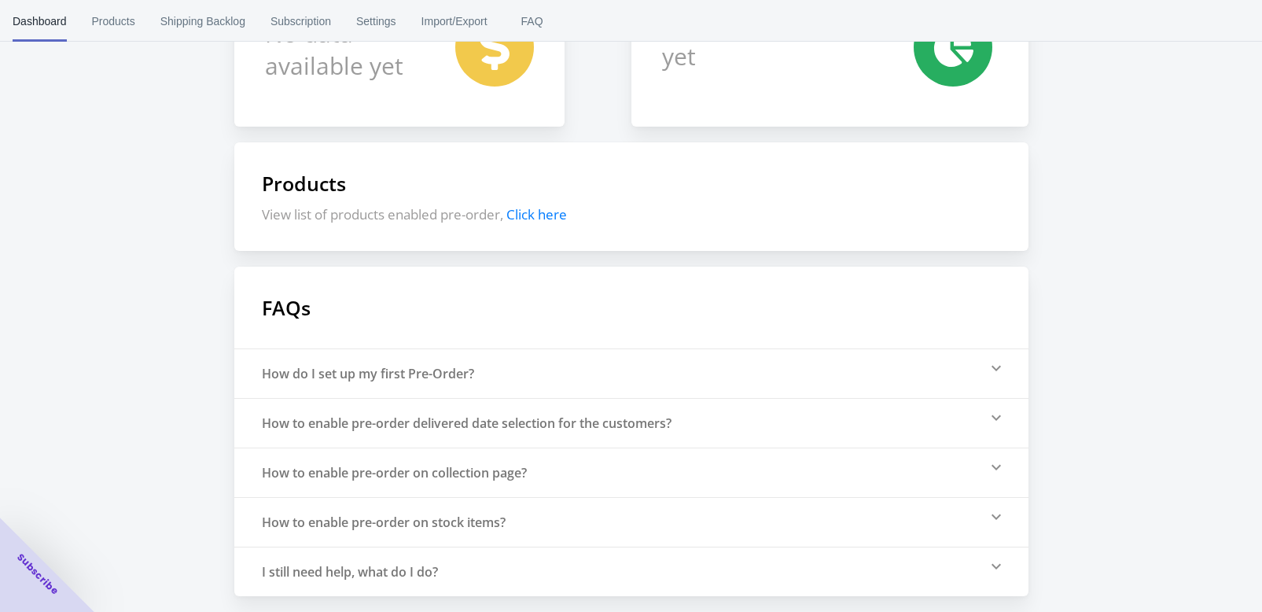
click at [505, 367] on div "How do I set up my first Pre-Order?" at bounding box center [631, 373] width 794 height 50
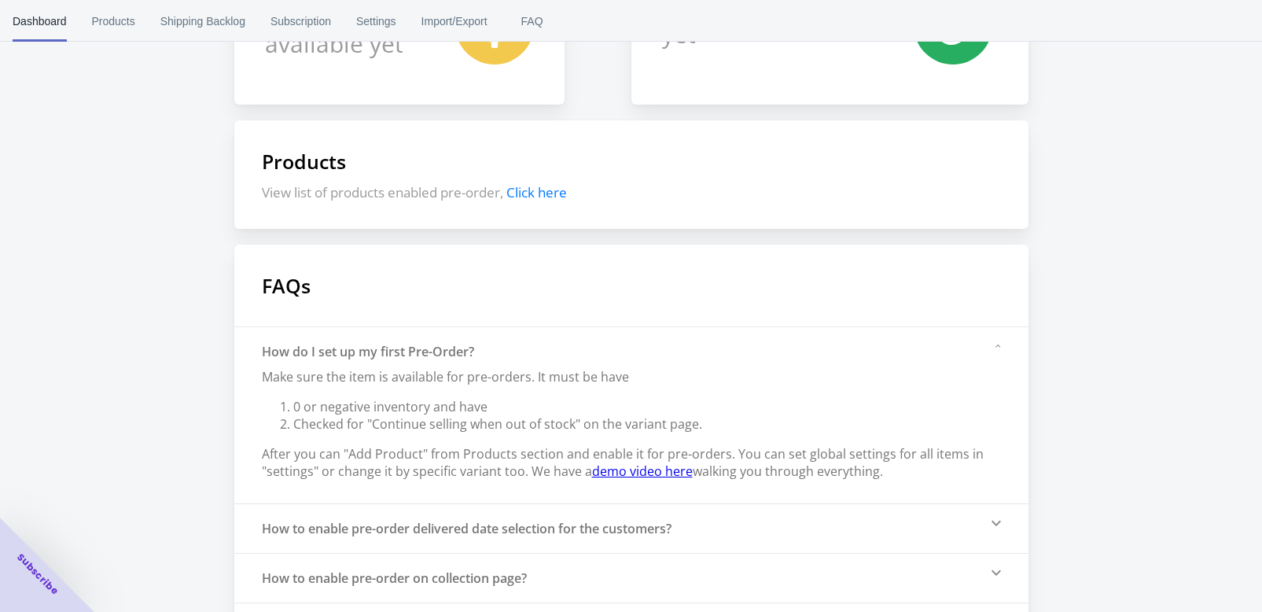
scroll to position [352, 0]
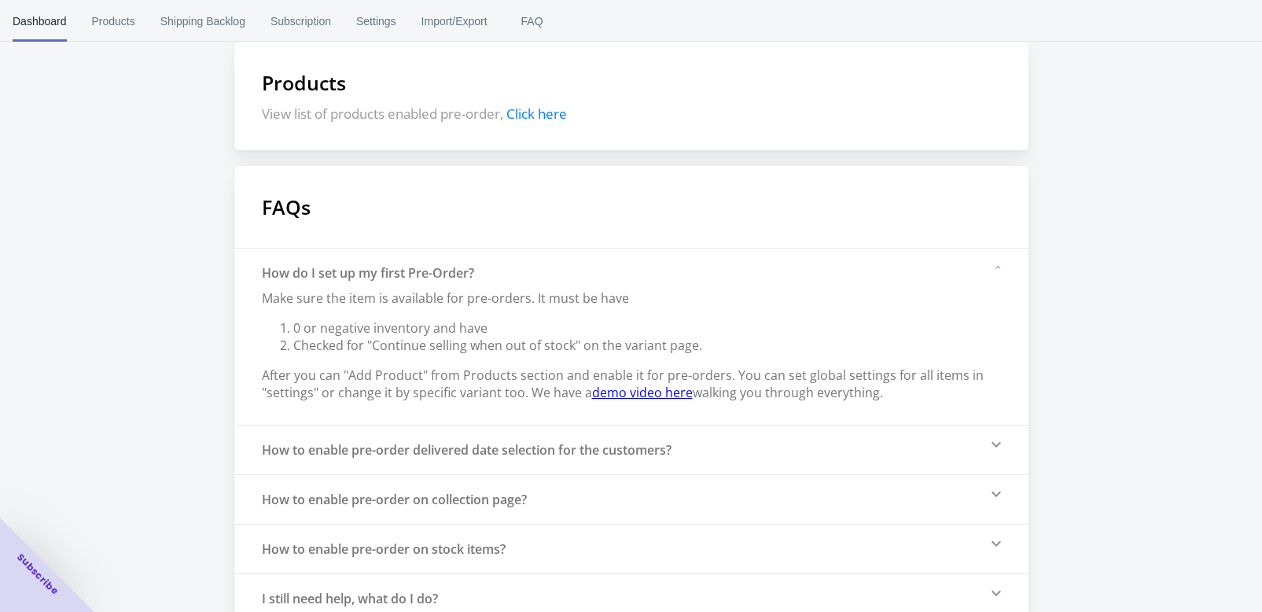
click at [623, 458] on div "How to enable pre-order delivered date selection for the customers?" at bounding box center [467, 449] width 410 height 17
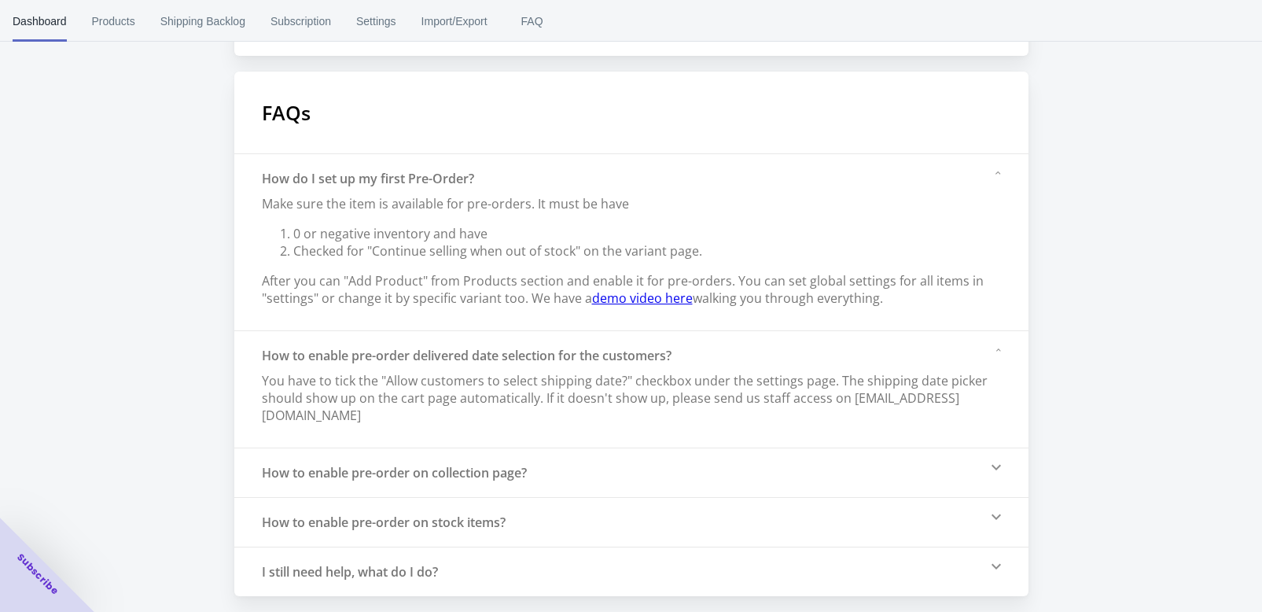
scroll to position [468, 0]
click at [568, 470] on div "How to enable pre-order on collection page?" at bounding box center [631, 472] width 794 height 50
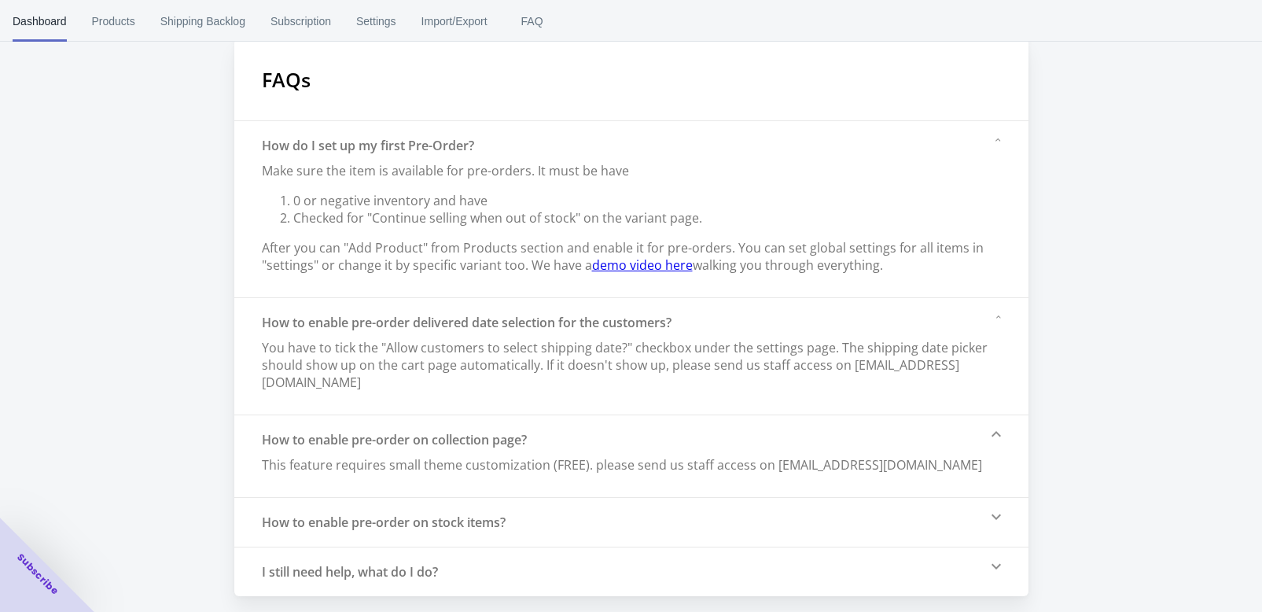
scroll to position [501, 0]
click at [580, 521] on div "How to enable pre-order on stock items?" at bounding box center [631, 522] width 794 height 50
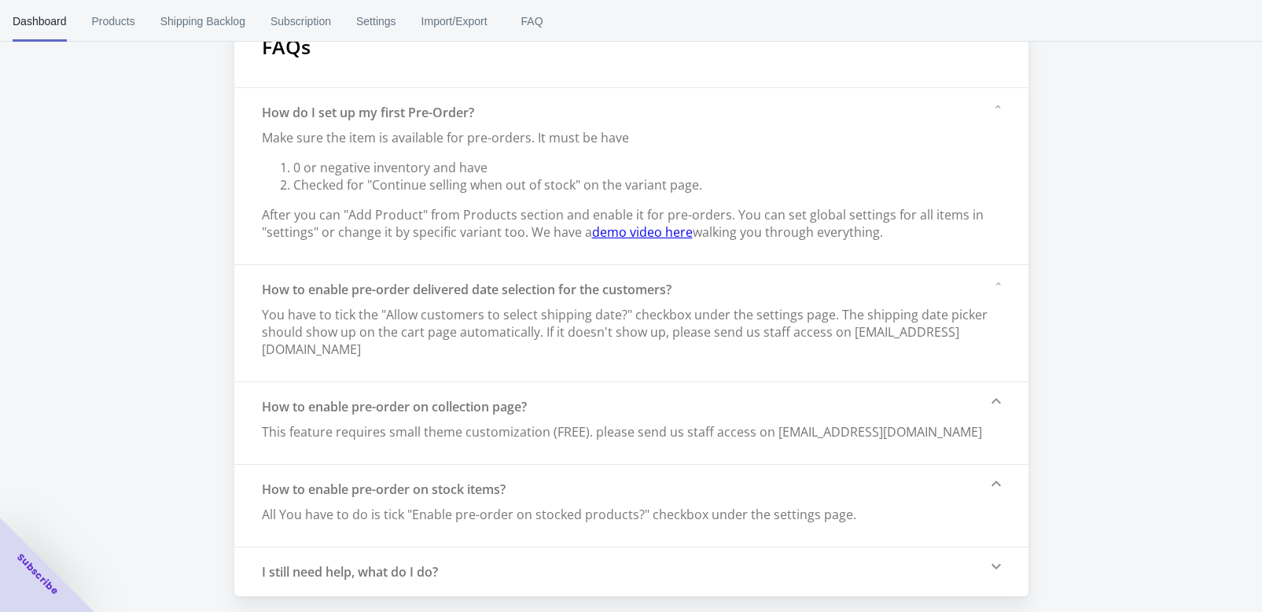
scroll to position [534, 0]
click at [385, 573] on div "I still need help, what do I do?" at bounding box center [350, 571] width 176 height 17
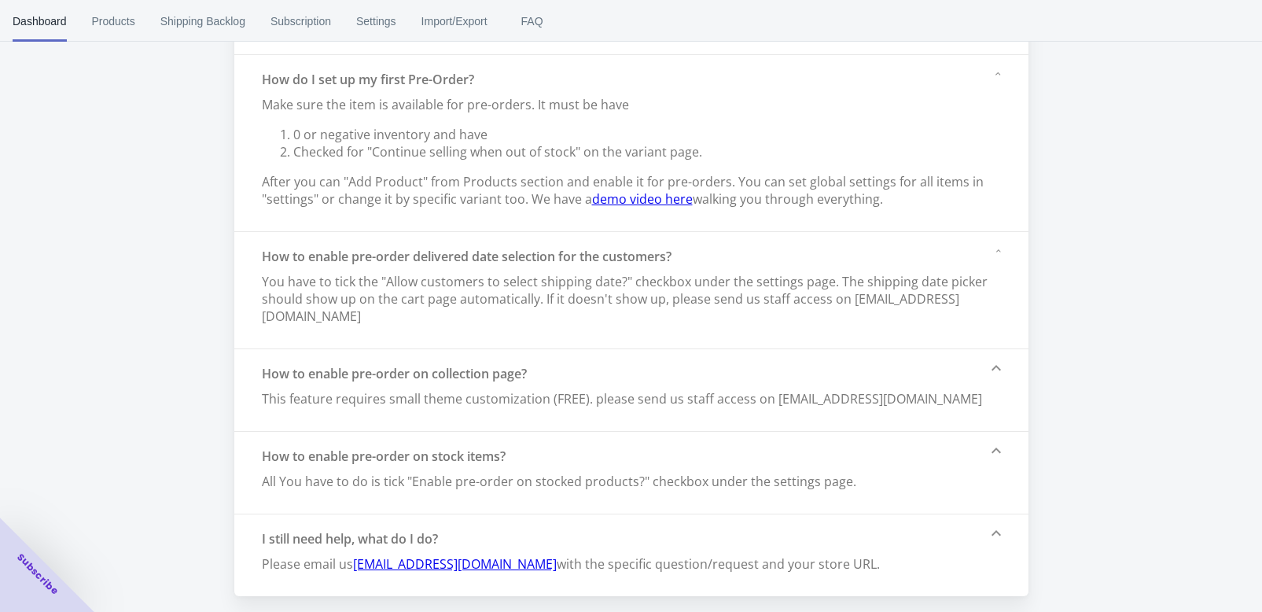
scroll to position [488, 0]
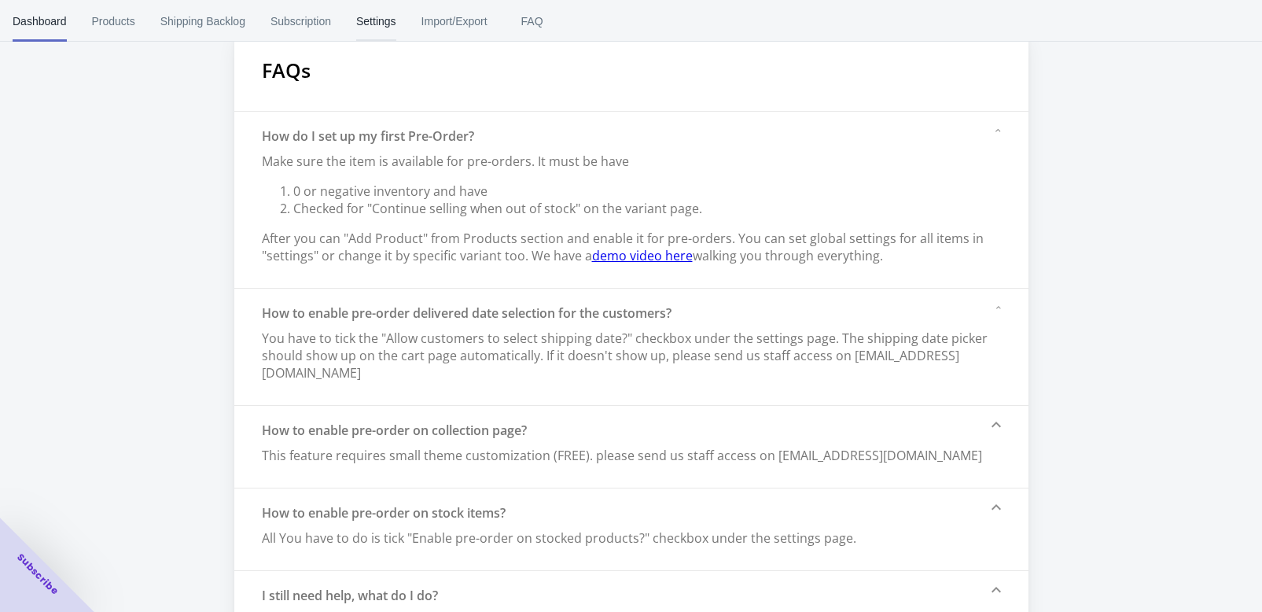
click at [396, 26] on span "Settings" at bounding box center [376, 21] width 40 height 41
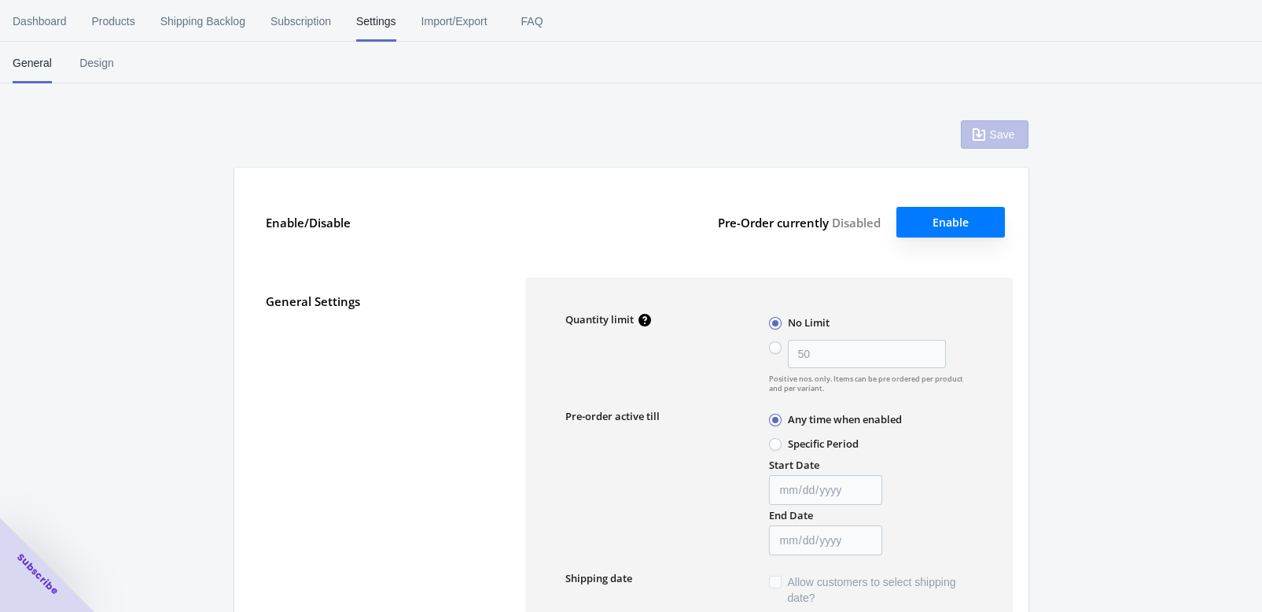
type input "50"
type textarea "Inventory level is <qty>. Some of the items will be pre-ordered."
type textarea "Only <qty> items left in stock."
type textarea "A maximum of <qty> products can be pre ordered."
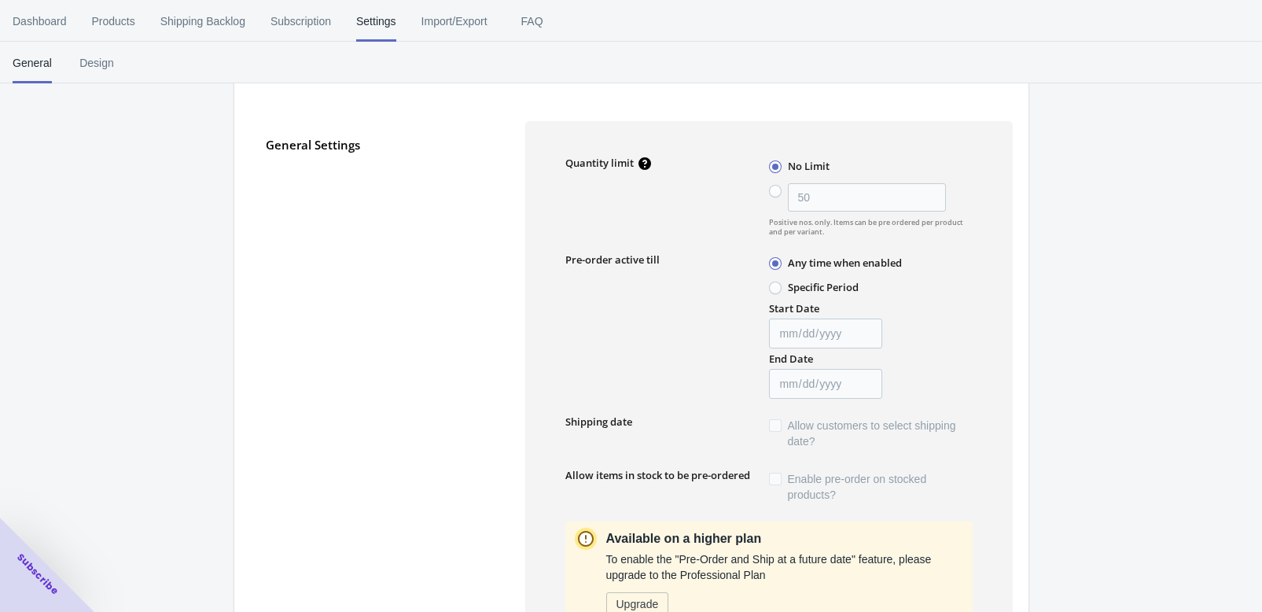
scroll to position [157, 0]
click at [777, 431] on span at bounding box center [775, 424] width 13 height 13
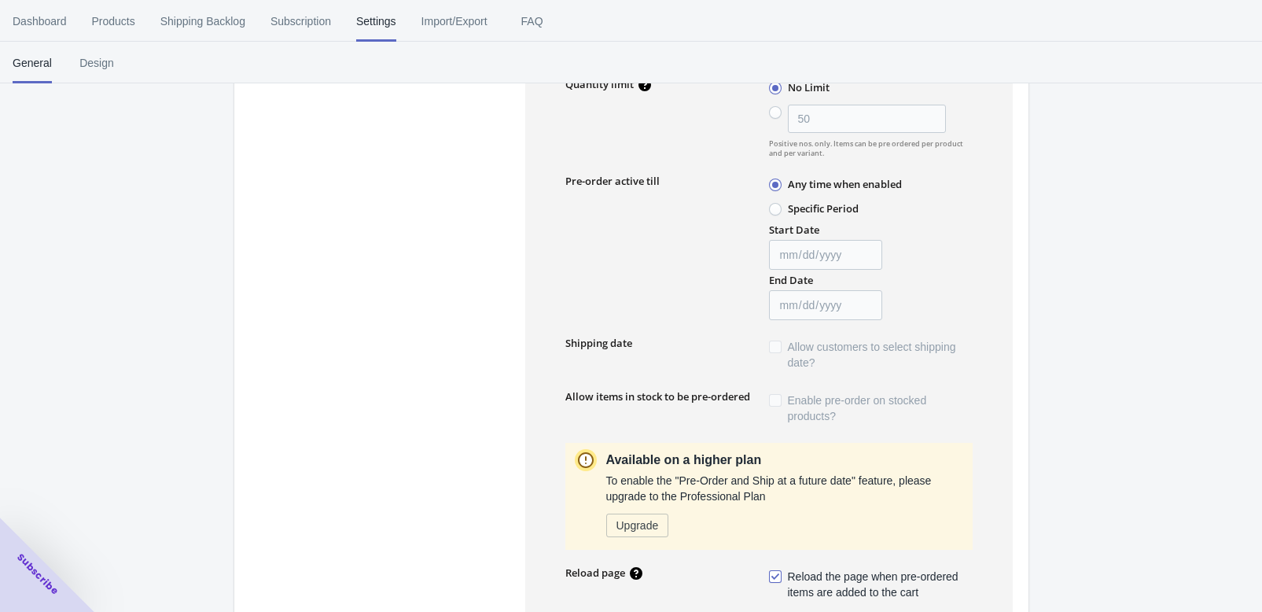
scroll to position [315, 0]
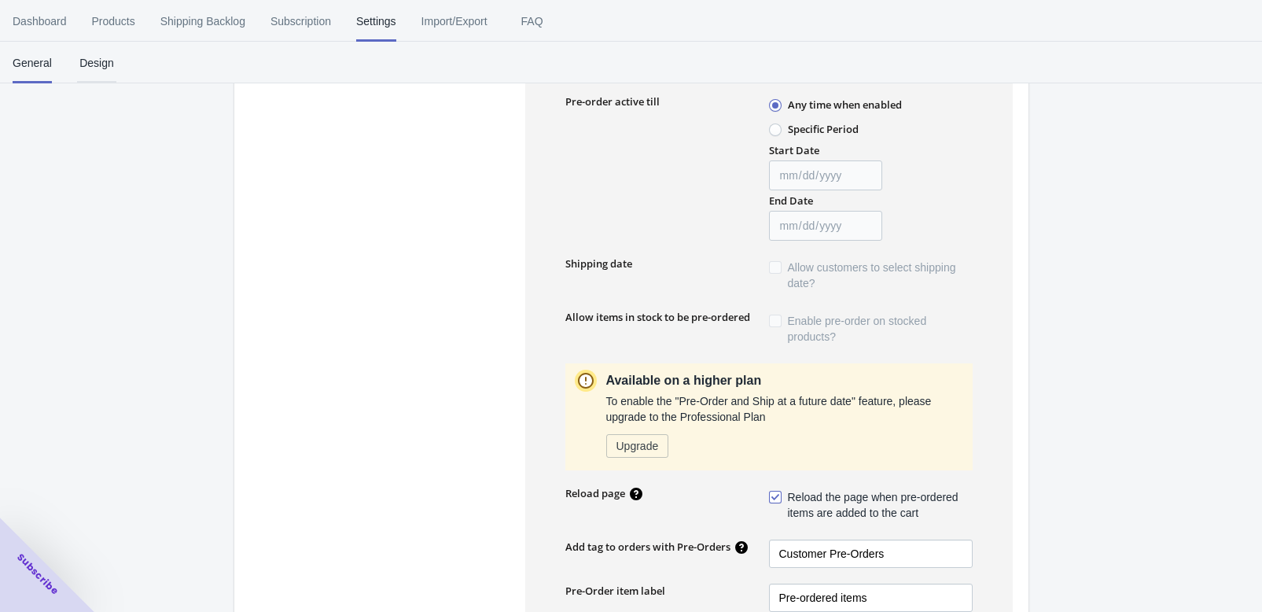
click at [116, 73] on span "Design" at bounding box center [96, 62] width 39 height 41
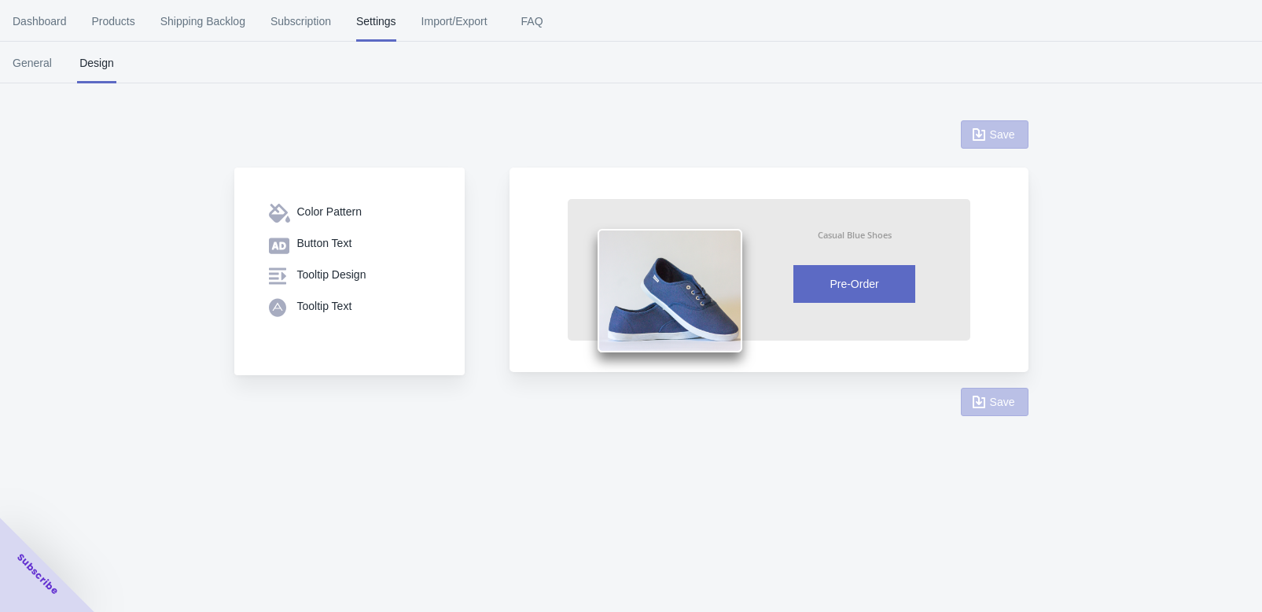
scroll to position [0, 0]
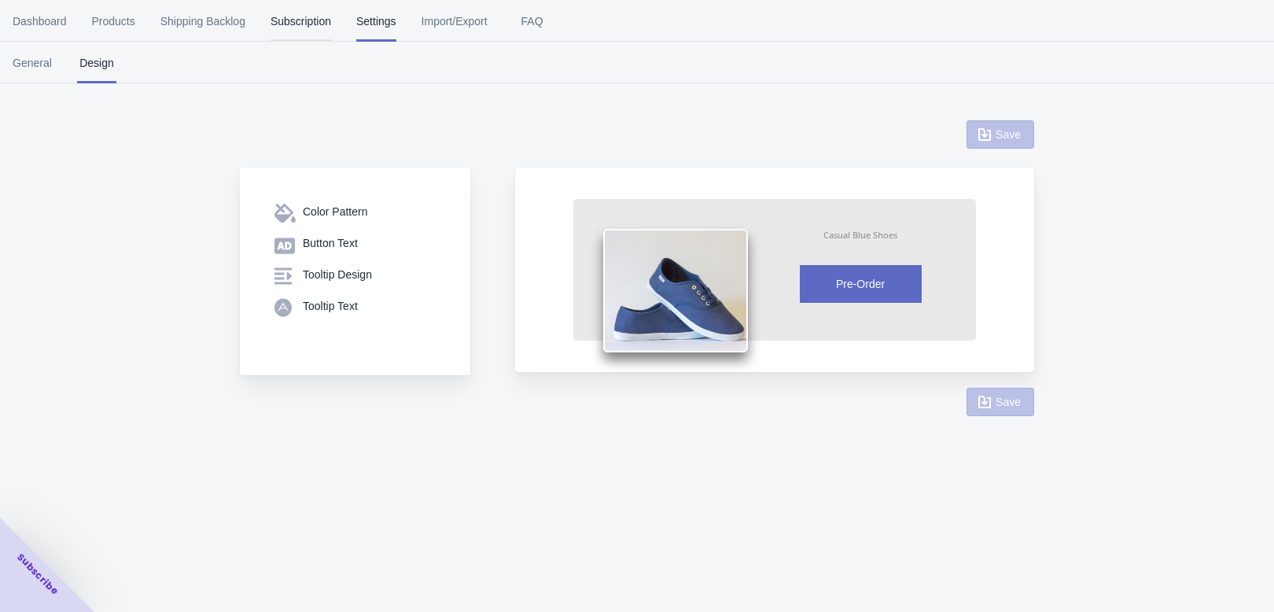
click at [331, 27] on span "Subscription" at bounding box center [301, 21] width 61 height 41
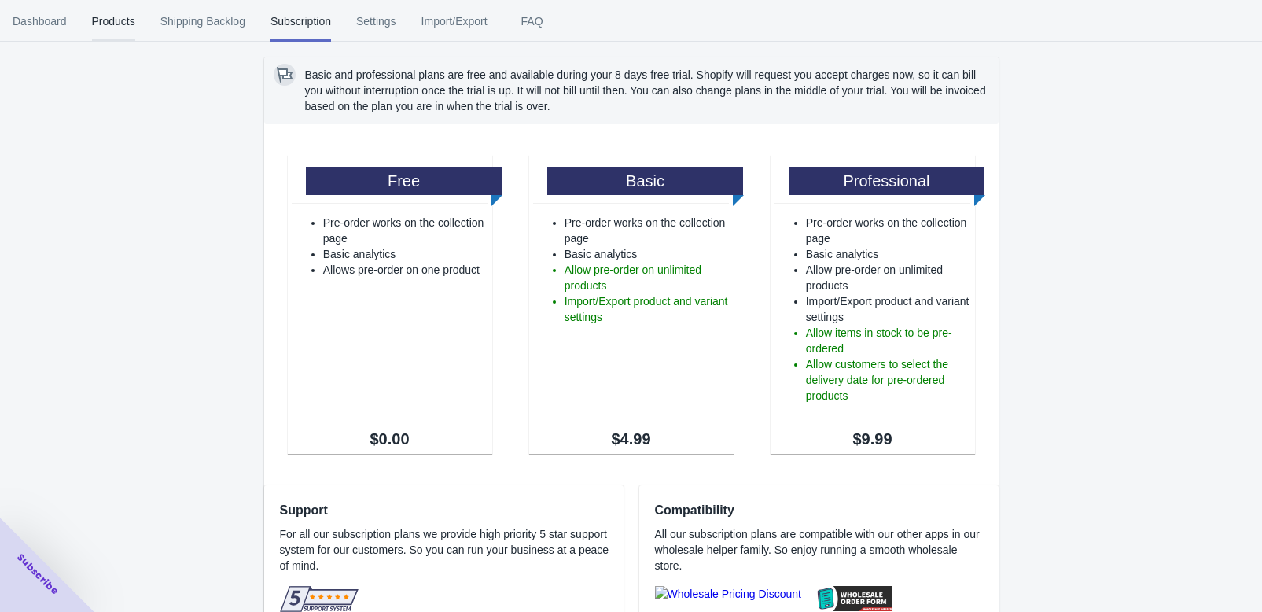
click at [135, 30] on span "Products" at bounding box center [113, 21] width 43 height 41
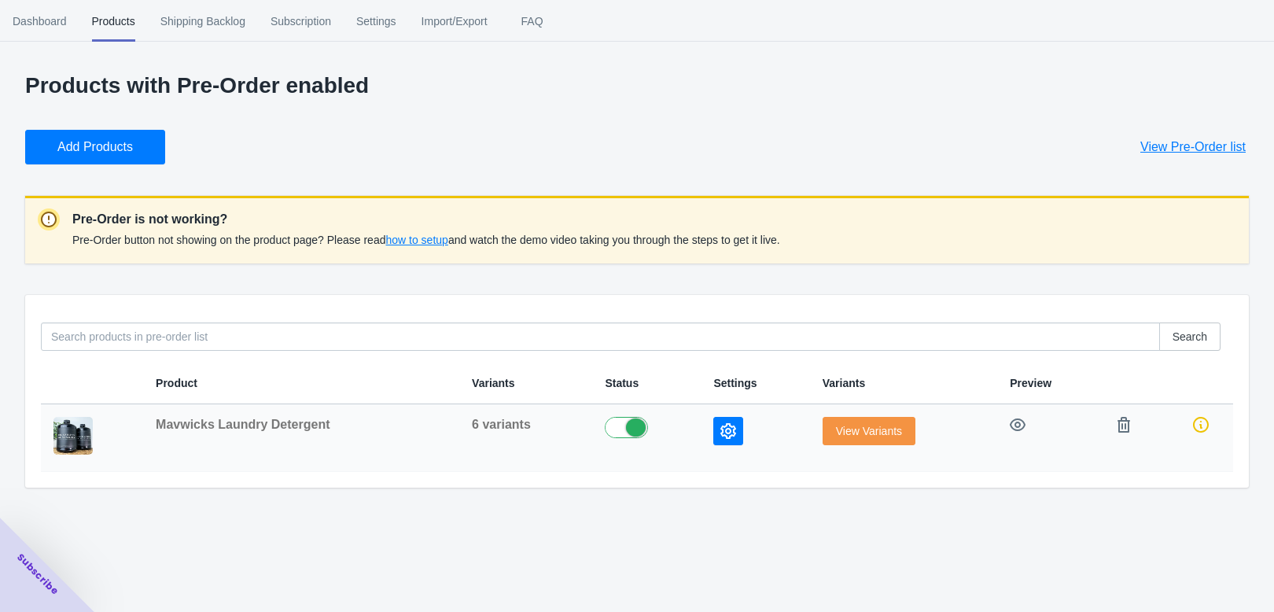
click at [720, 439] on icon "button" at bounding box center [728, 431] width 16 height 16
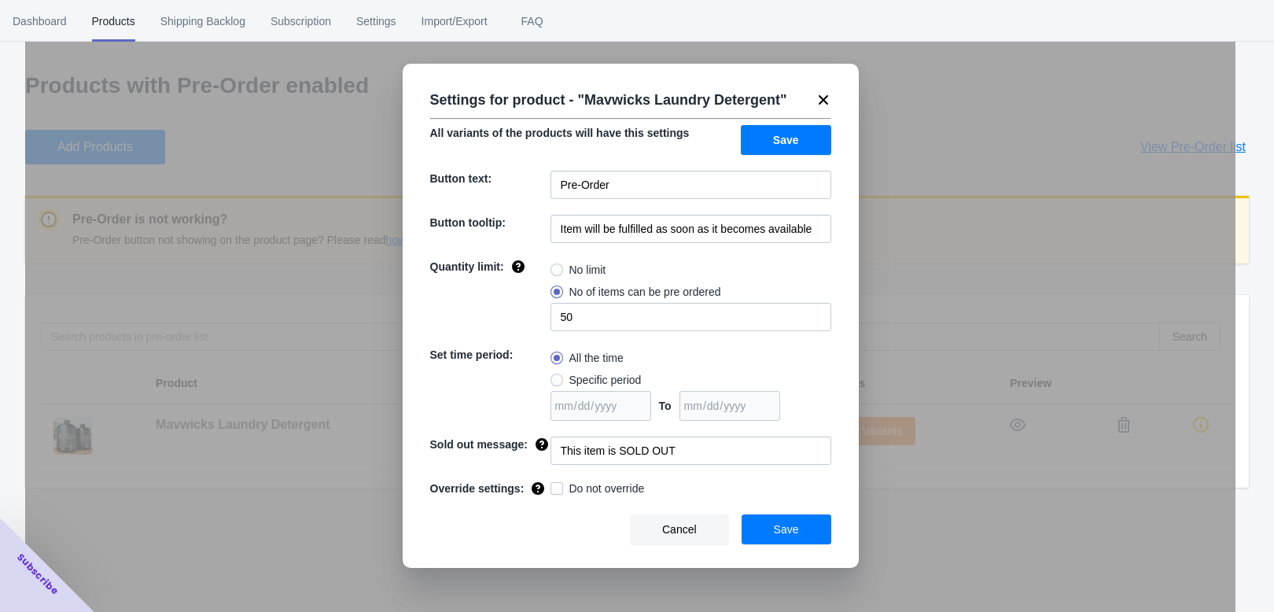
click at [566, 112] on div "Settings for product - " Mavwicks Laundry Detergent "" at bounding box center [625, 94] width 414 height 38
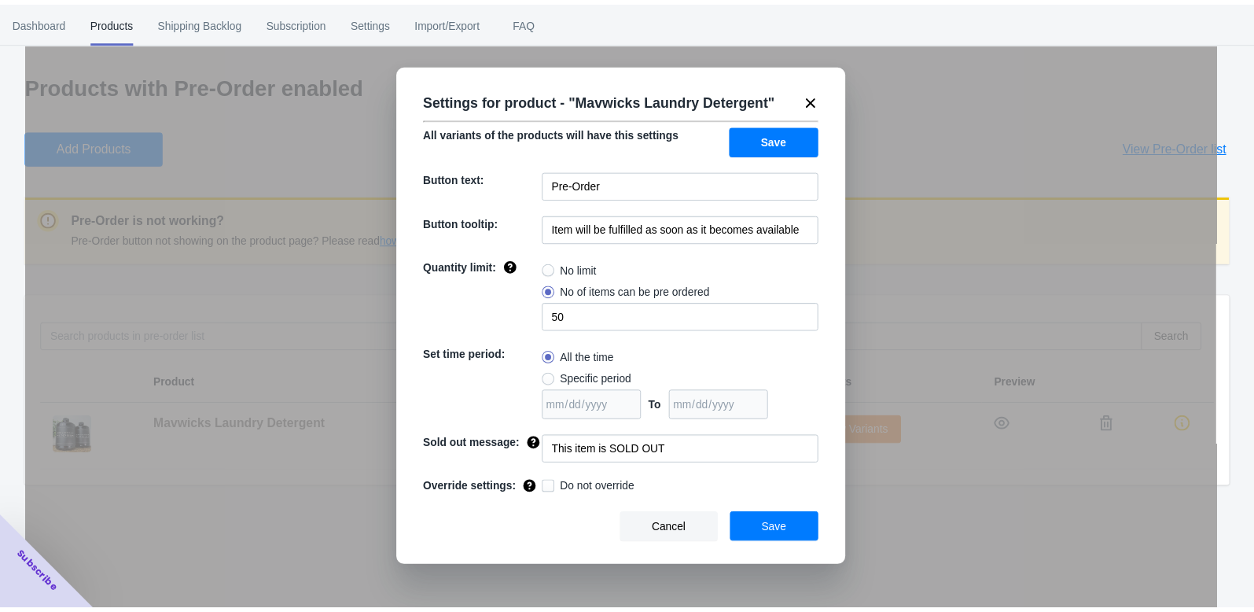
scroll to position [204, 0]
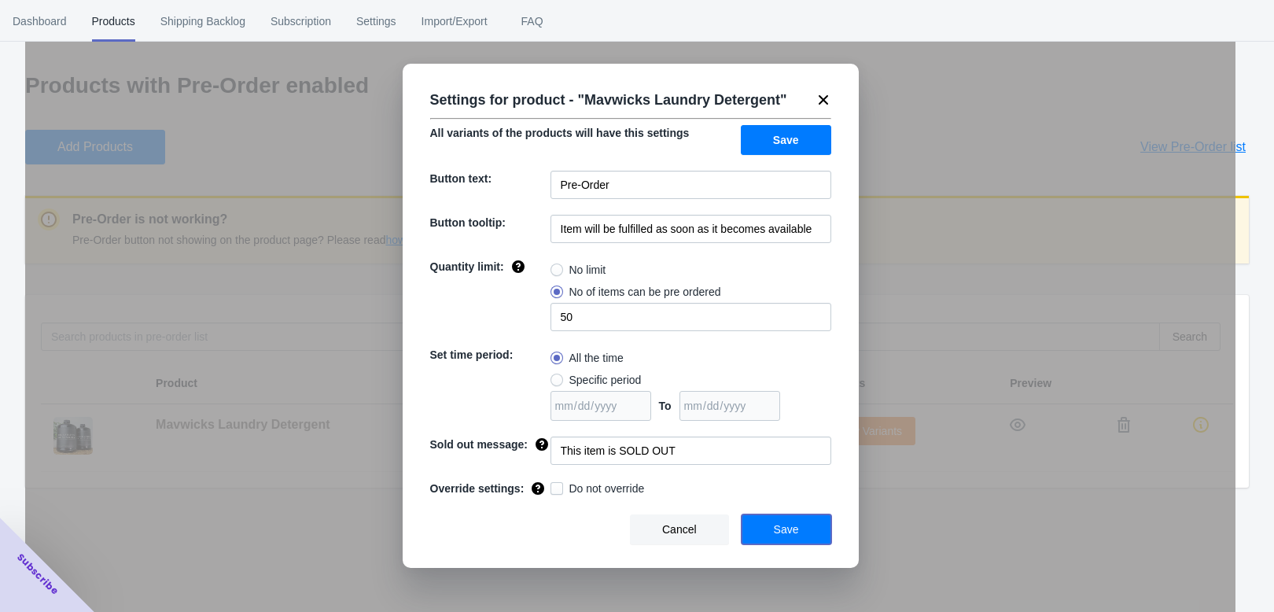
click at [751, 544] on button "Save" at bounding box center [787, 529] width 90 height 30
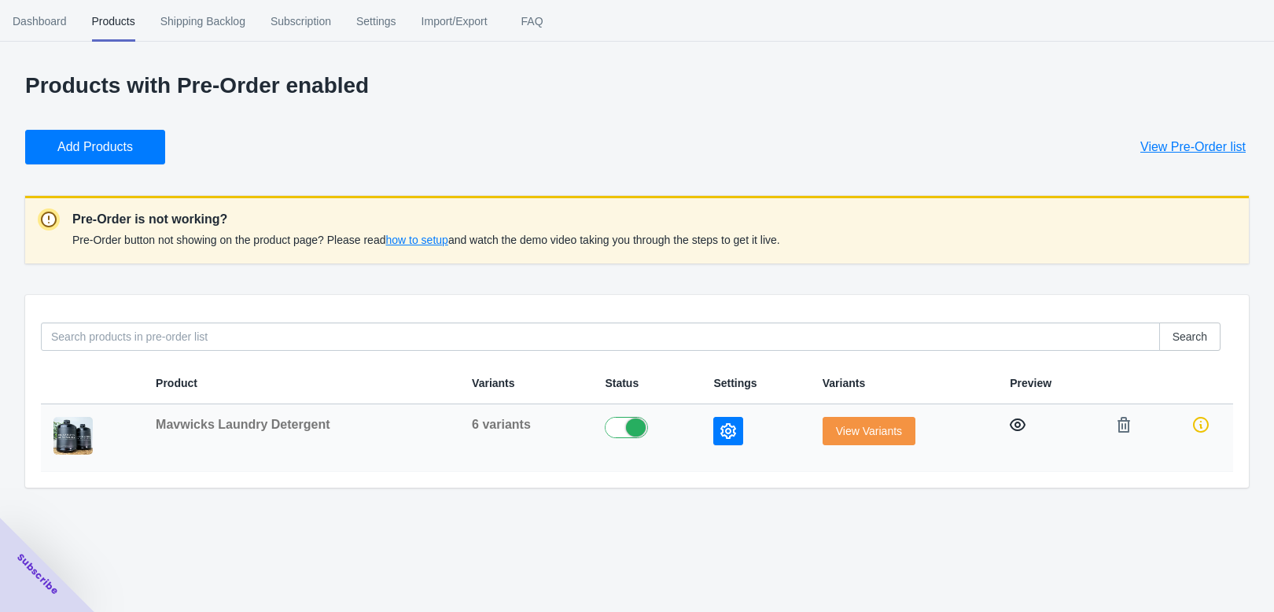
click at [1010, 433] on icon "button" at bounding box center [1018, 425] width 16 height 16
click at [447, 246] on span "how to setup" at bounding box center [416, 240] width 62 height 13
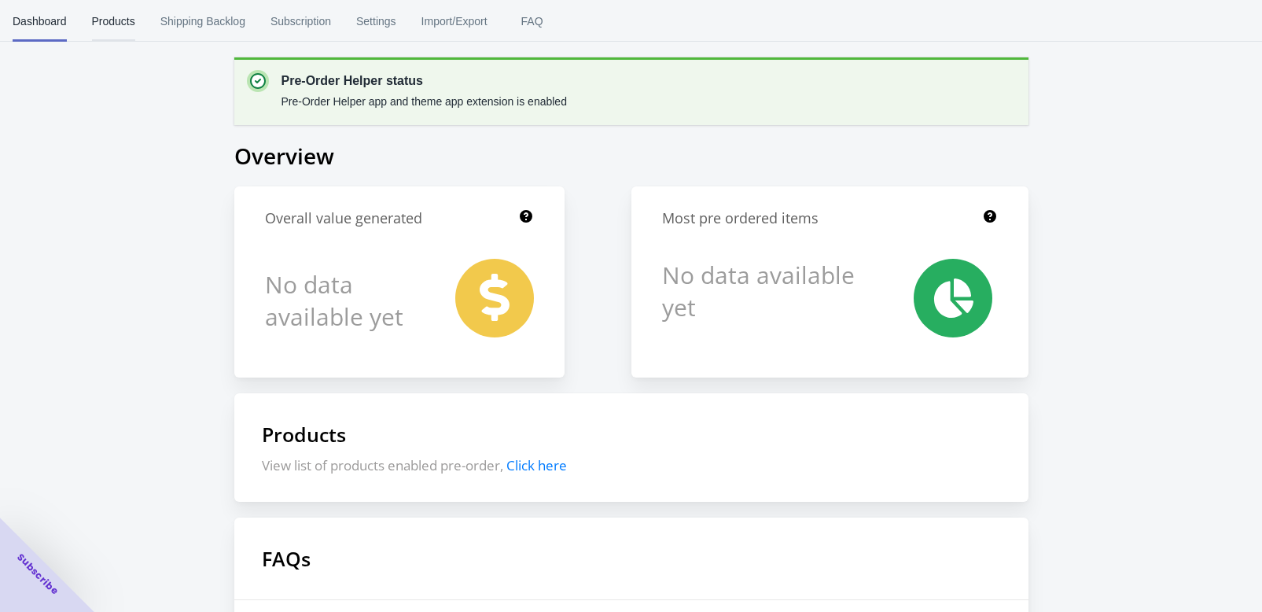
click at [135, 31] on span "Products" at bounding box center [113, 21] width 43 height 41
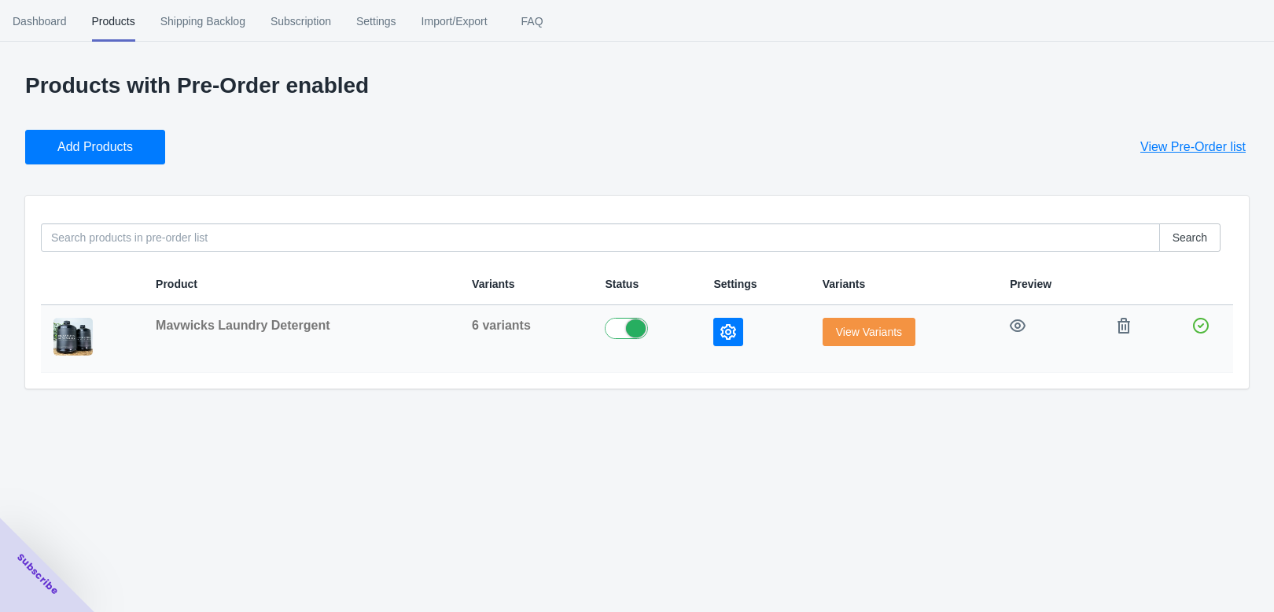
click at [605, 337] on label at bounding box center [646, 327] width 83 height 19
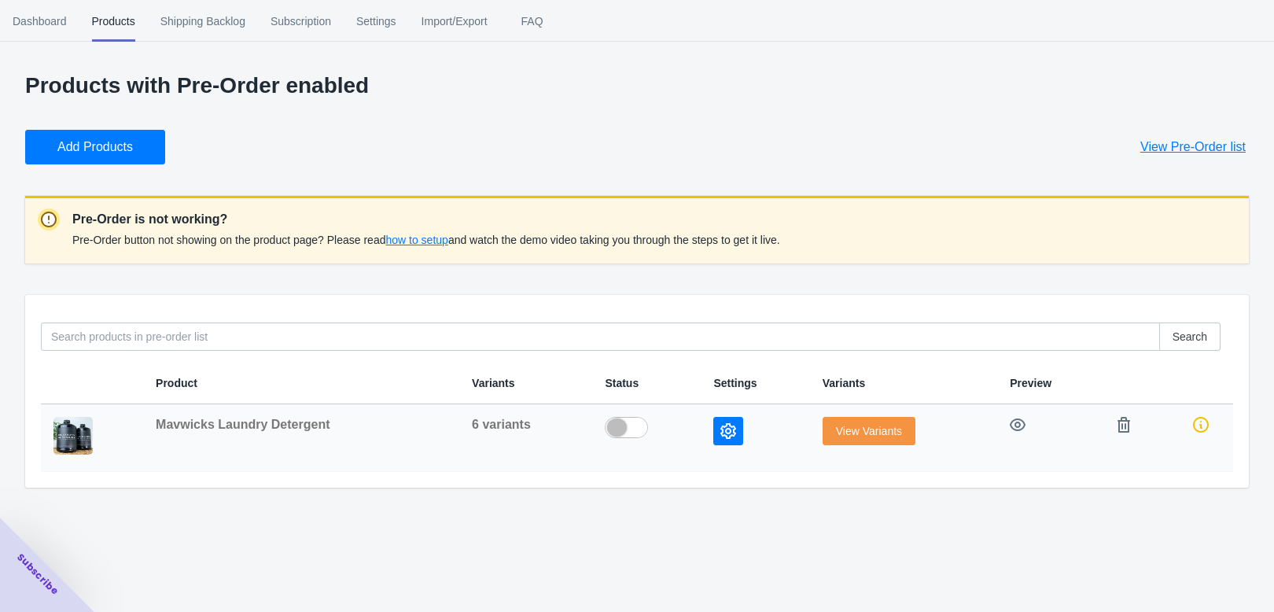
click at [605, 436] on label at bounding box center [646, 426] width 83 height 19
checkbox input "true"
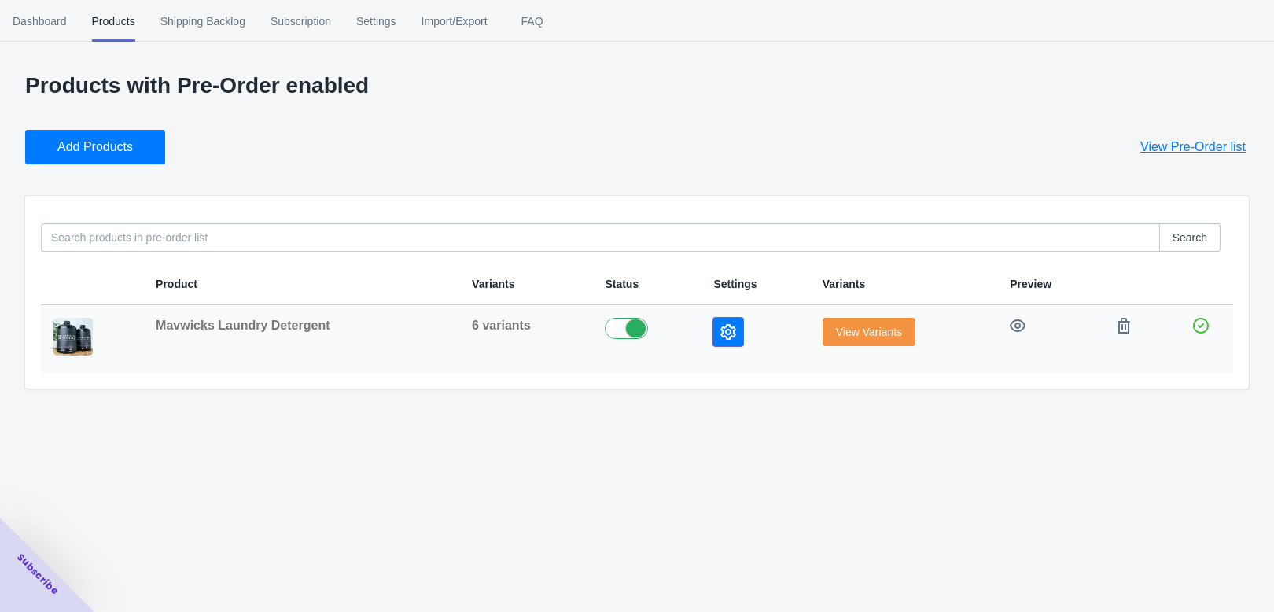
click at [720, 340] on icon "button" at bounding box center [728, 332] width 16 height 16
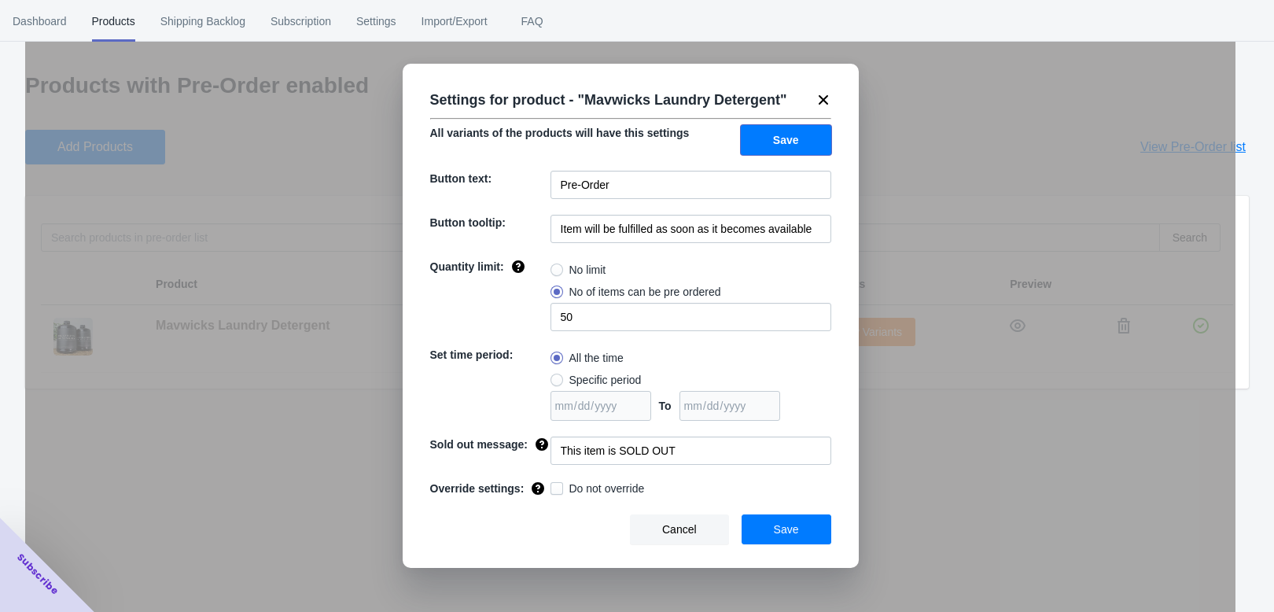
click at [741, 155] on button "Save" at bounding box center [786, 140] width 90 height 30
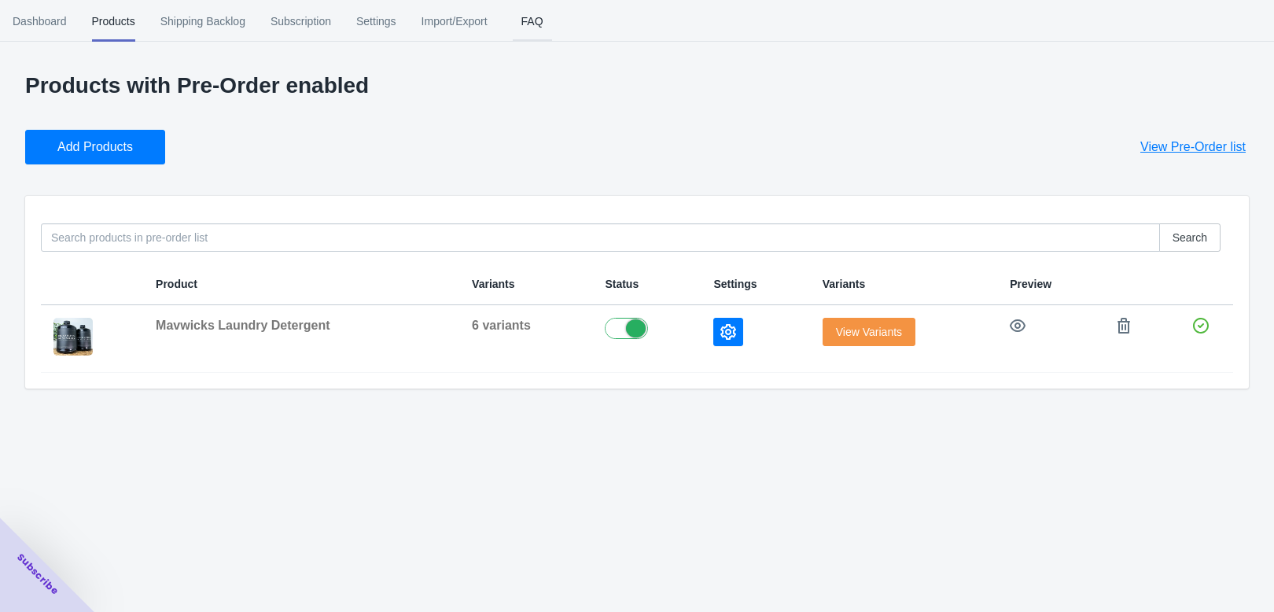
click at [552, 30] on span "FAQ" at bounding box center [532, 21] width 39 height 41
